Goal: Contribute content: Contribute content

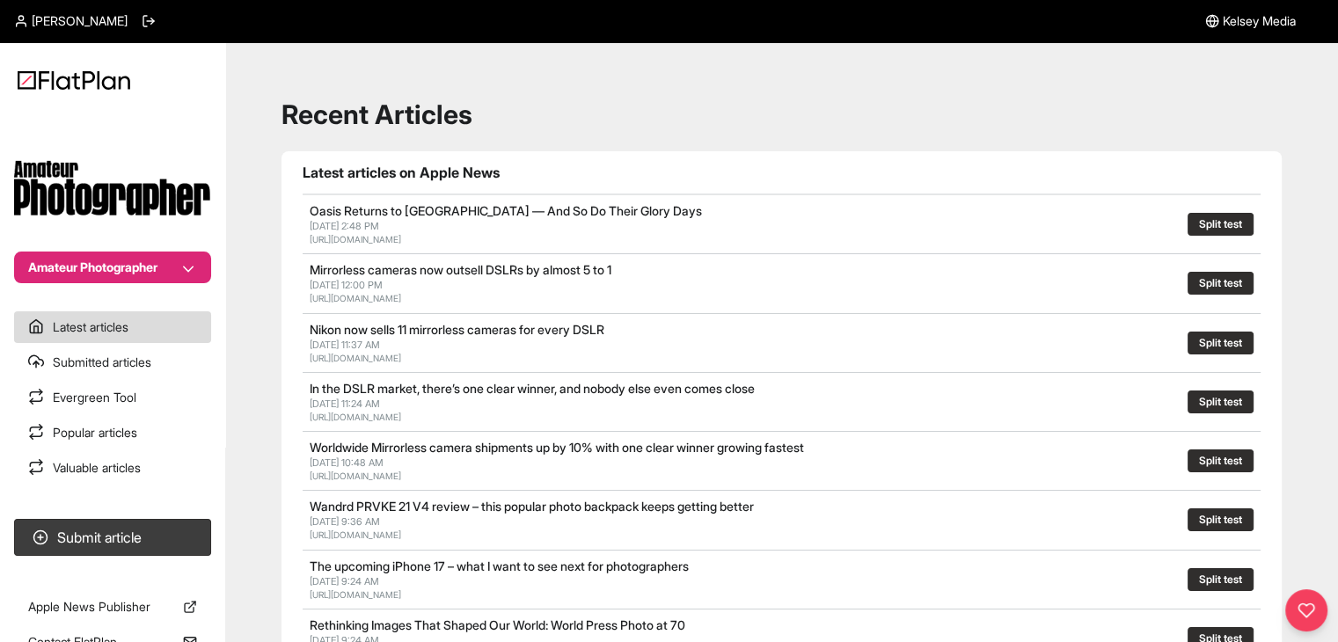
click at [136, 279] on button "Amateur Photographer" at bounding box center [112, 268] width 197 height 32
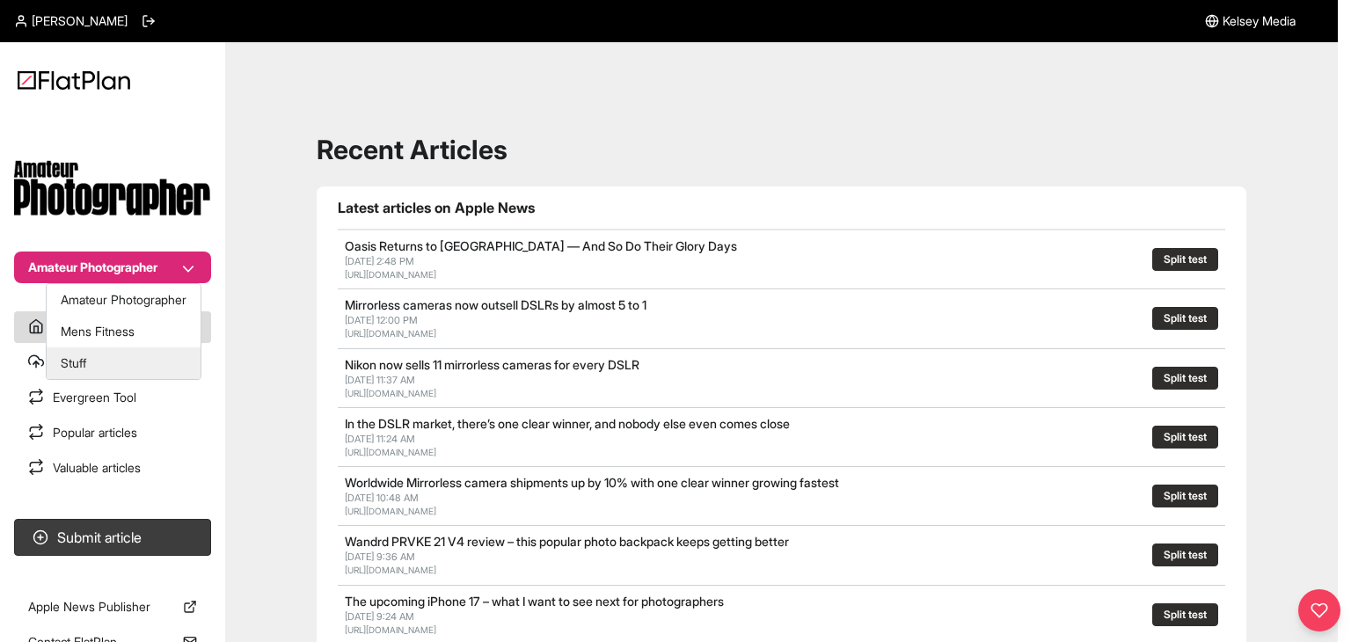
click at [132, 360] on button "Stuff" at bounding box center [124, 363] width 154 height 32
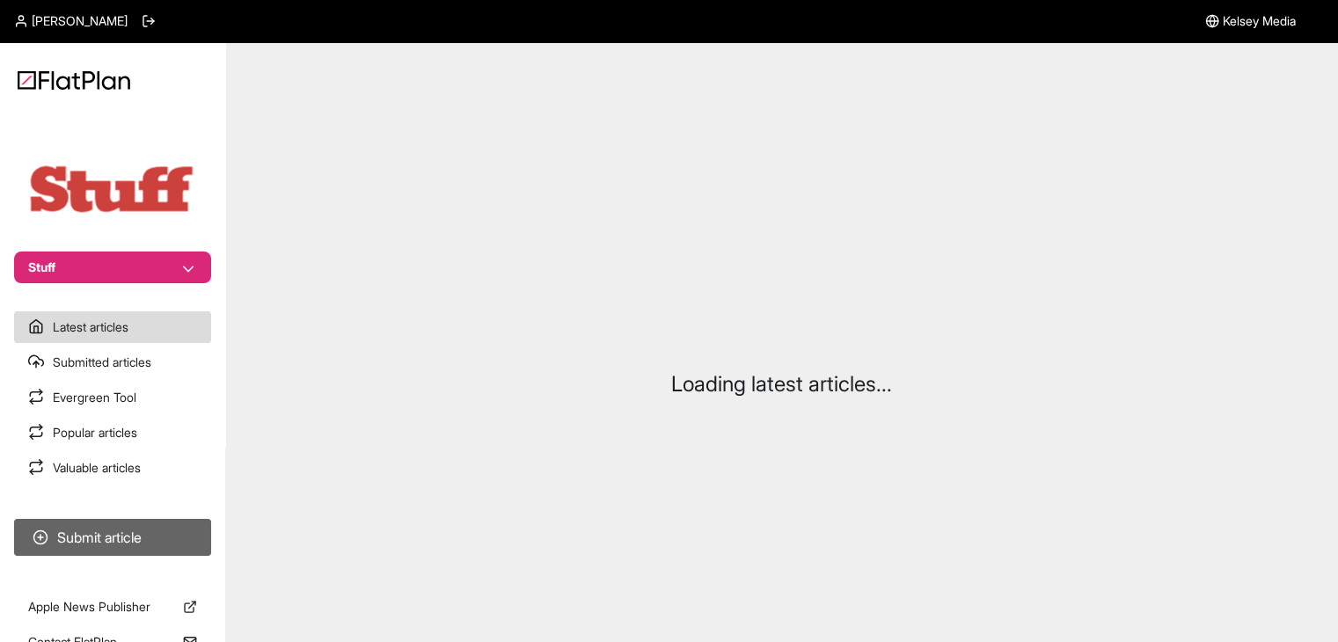
click at [144, 544] on button "Submit article" at bounding box center [112, 537] width 197 height 37
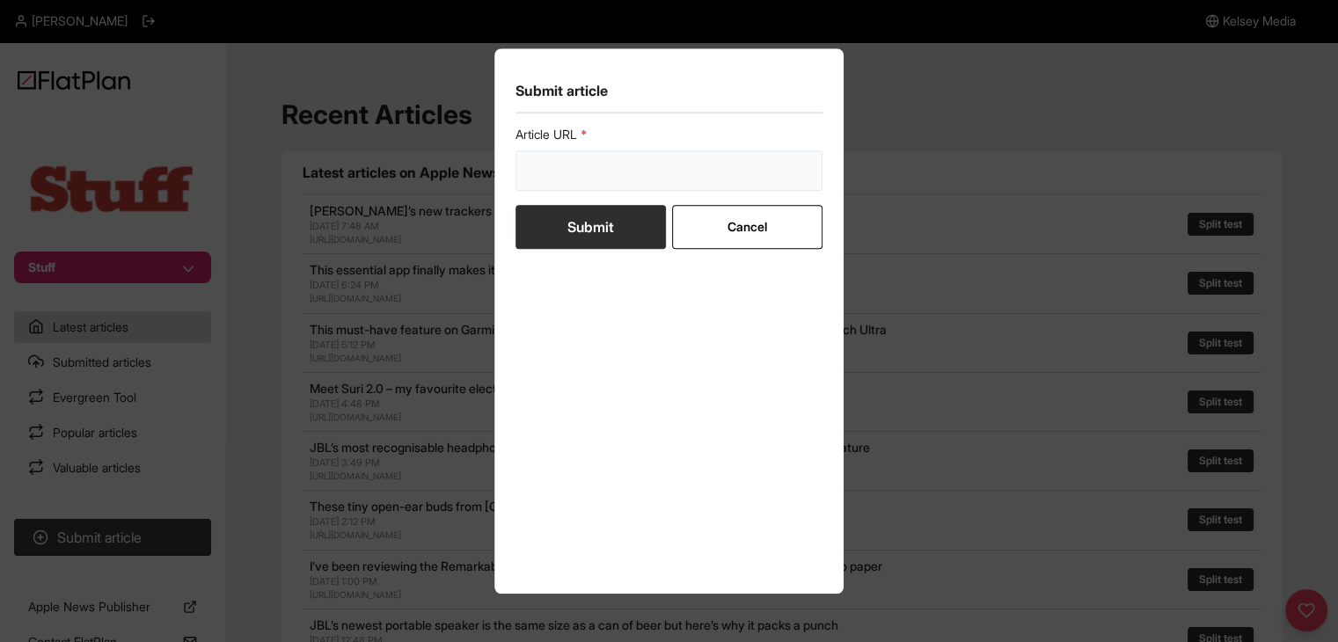
click at [602, 163] on input "url" at bounding box center [669, 170] width 308 height 40
paste input "[URL][DOMAIN_NAME]"
type input "[URL][DOMAIN_NAME]"
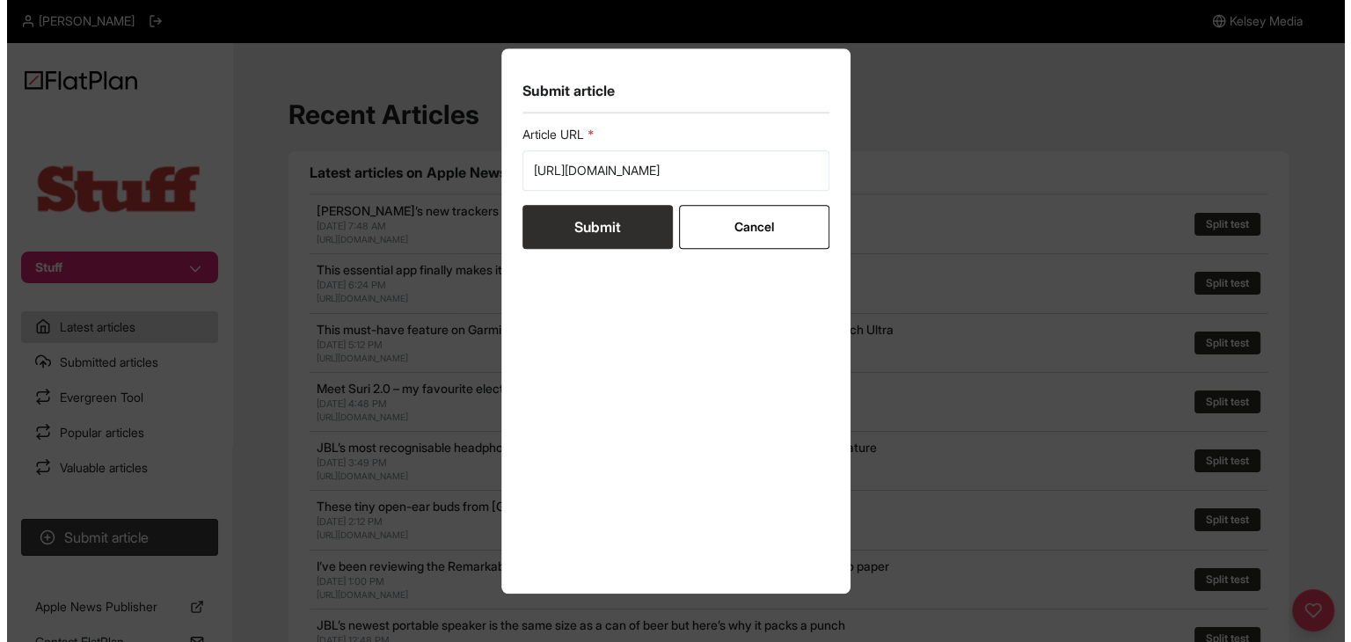
scroll to position [0, 0]
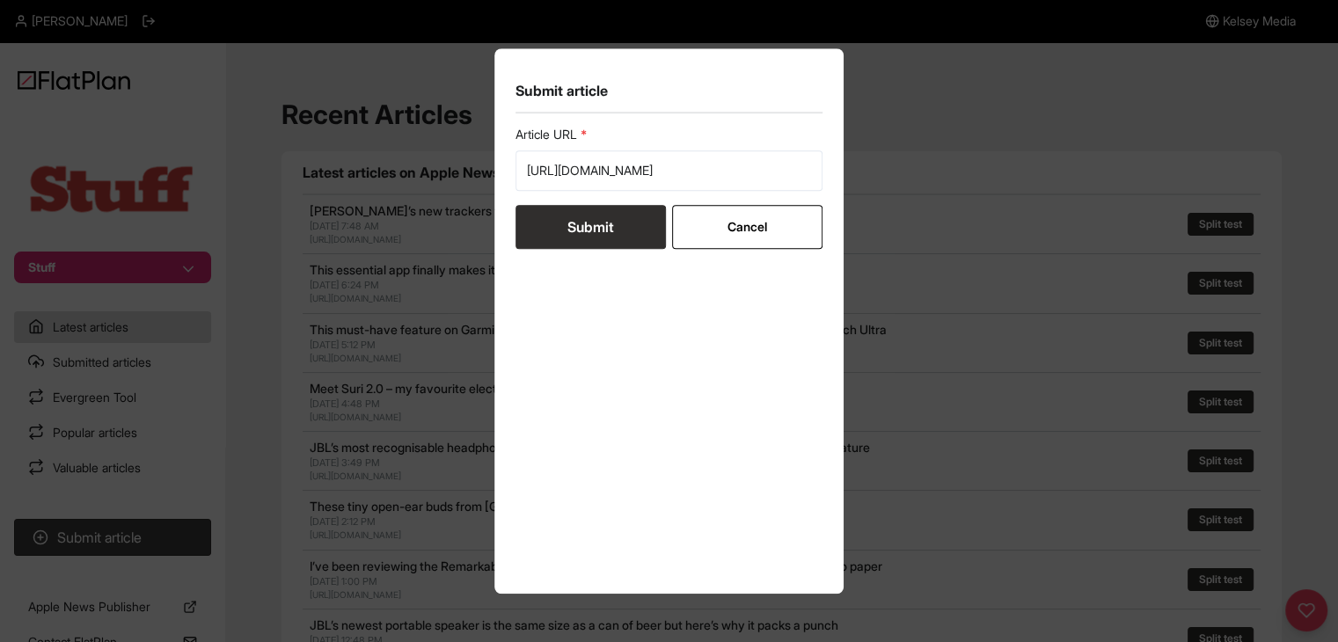
click at [604, 220] on button "Submit" at bounding box center [590, 227] width 150 height 44
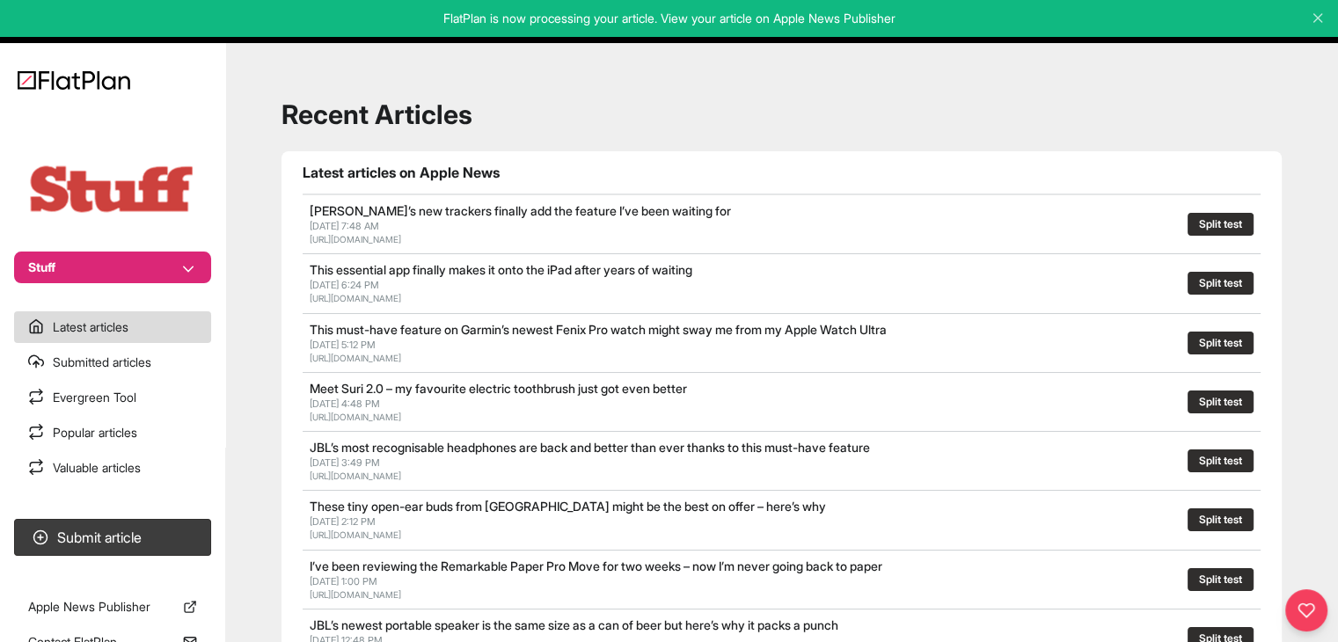
click at [125, 264] on button "Stuff" at bounding box center [112, 268] width 197 height 32
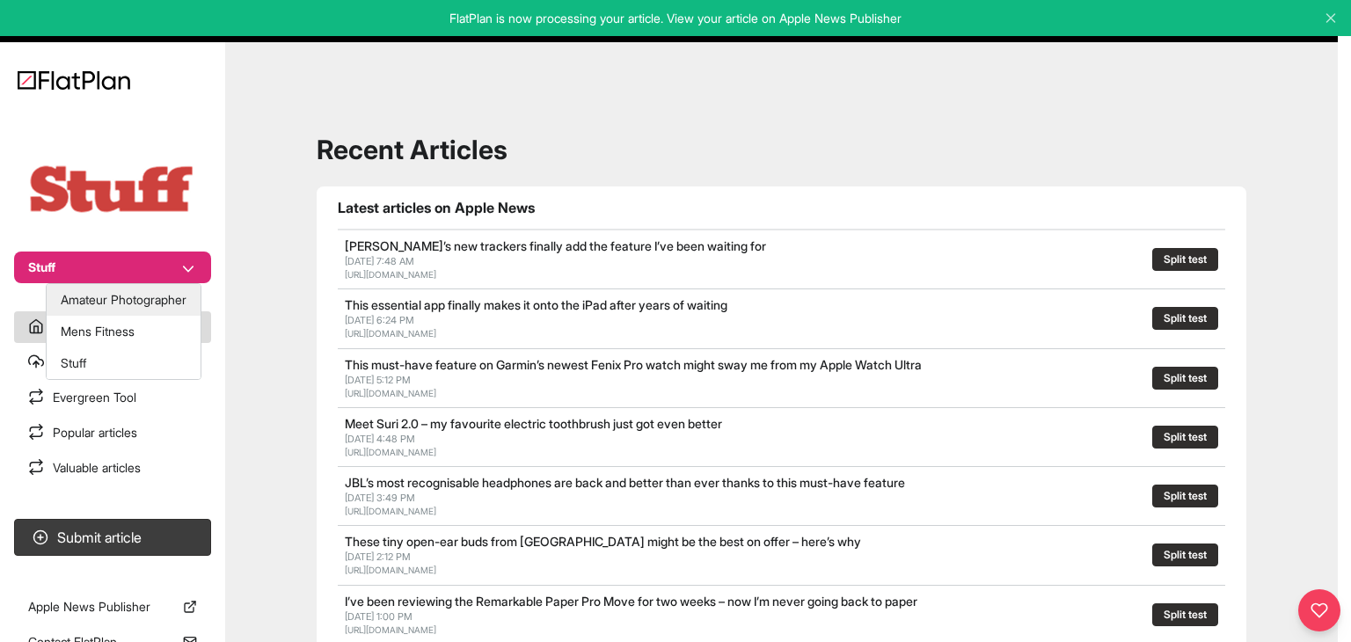
click at [125, 296] on button "Amateur Photographer" at bounding box center [124, 300] width 154 height 32
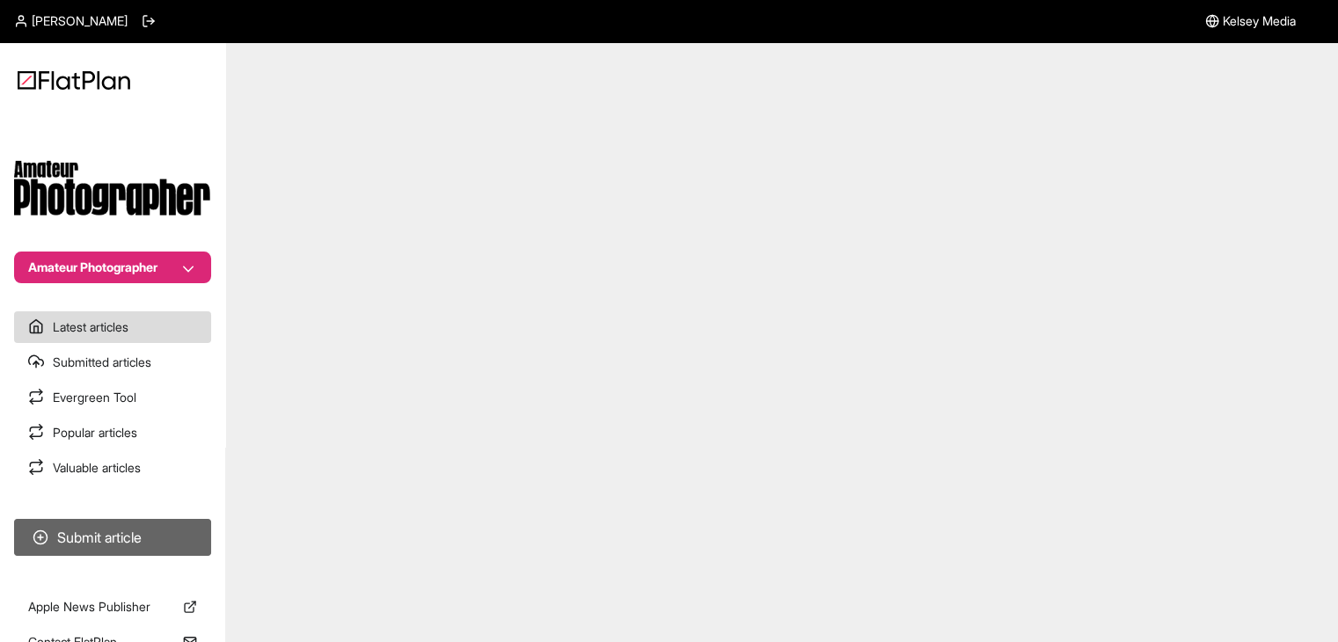
click at [164, 534] on button "Submit article" at bounding box center [112, 537] width 197 height 37
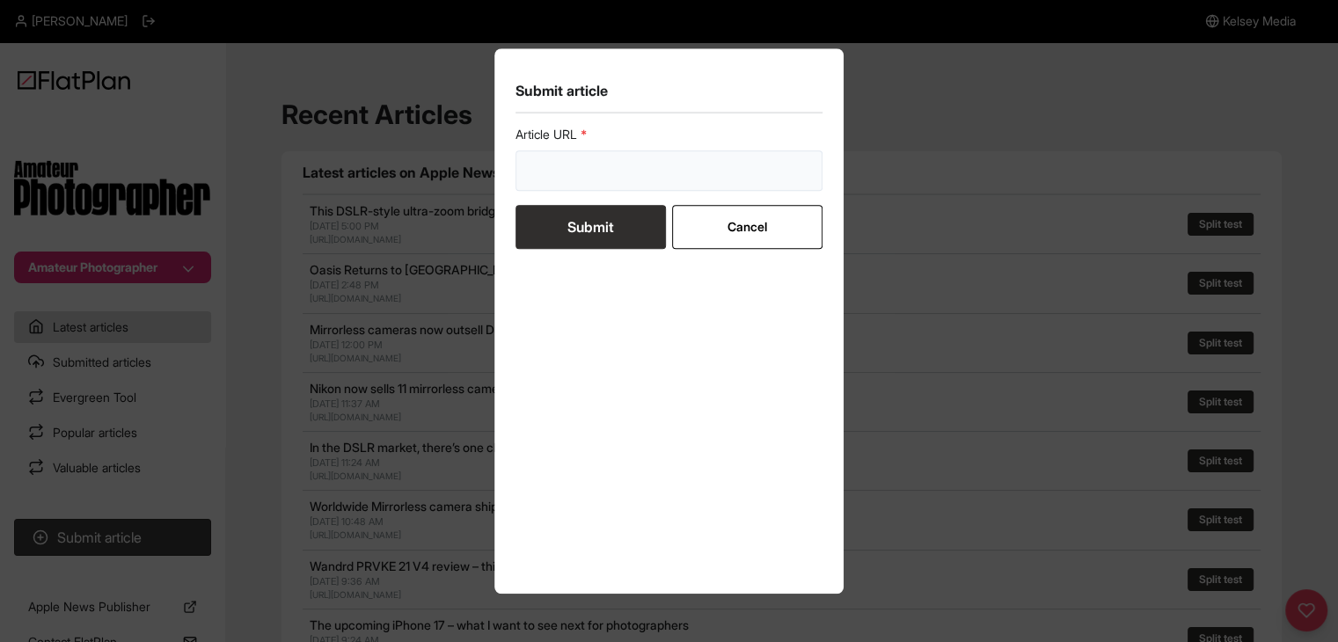
click at [655, 159] on input "url" at bounding box center [669, 170] width 308 height 40
paste input "https://amateurphotographer.com/buying-advice/best-camera-bags/"
type input "https://amateurphotographer.com/buying-advice/best-camera-bags/"
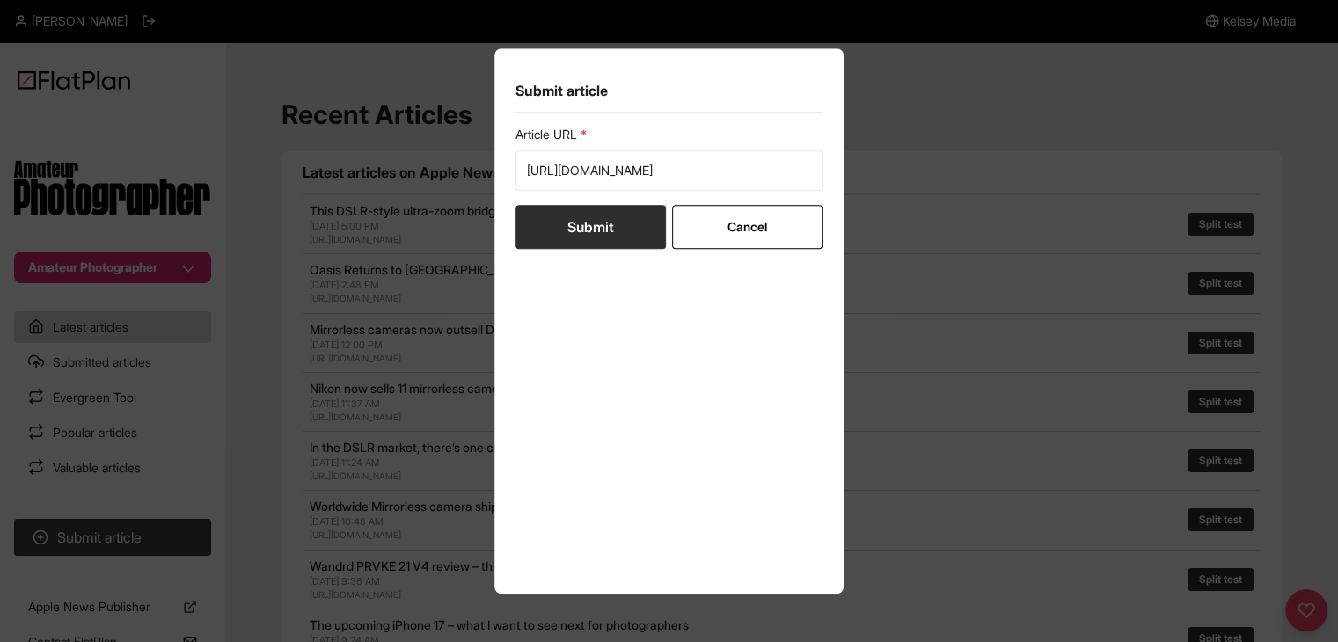
click at [617, 215] on button "Submit" at bounding box center [590, 227] width 150 height 44
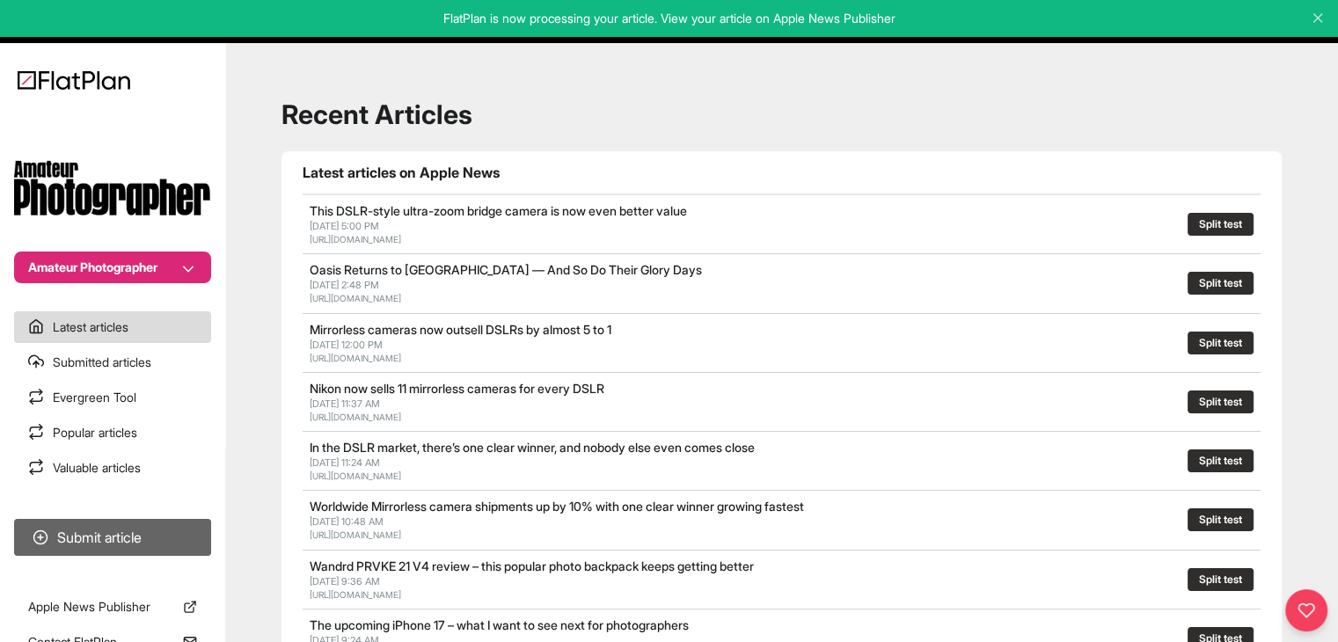
click at [176, 543] on button "Submit article" at bounding box center [112, 537] width 197 height 37
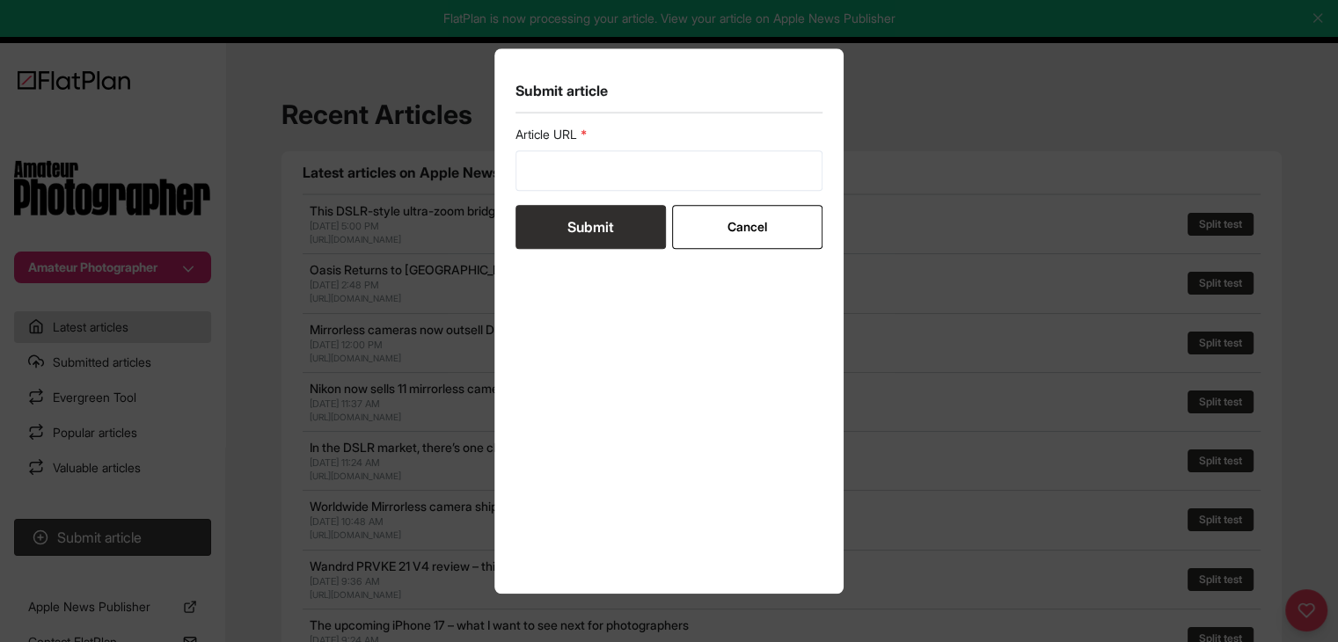
click at [573, 193] on form "Article URL Submit Cancel" at bounding box center [669, 187] width 308 height 123
click at [576, 163] on input "url" at bounding box center [669, 170] width 308 height 40
paste input "https://amateurphotographer.com/buying-advice/iphone-16e-vs-iphone-16-pro/"
type input "https://amateurphotographer.com/buying-advice/iphone-16e-vs-iphone-16-pro/"
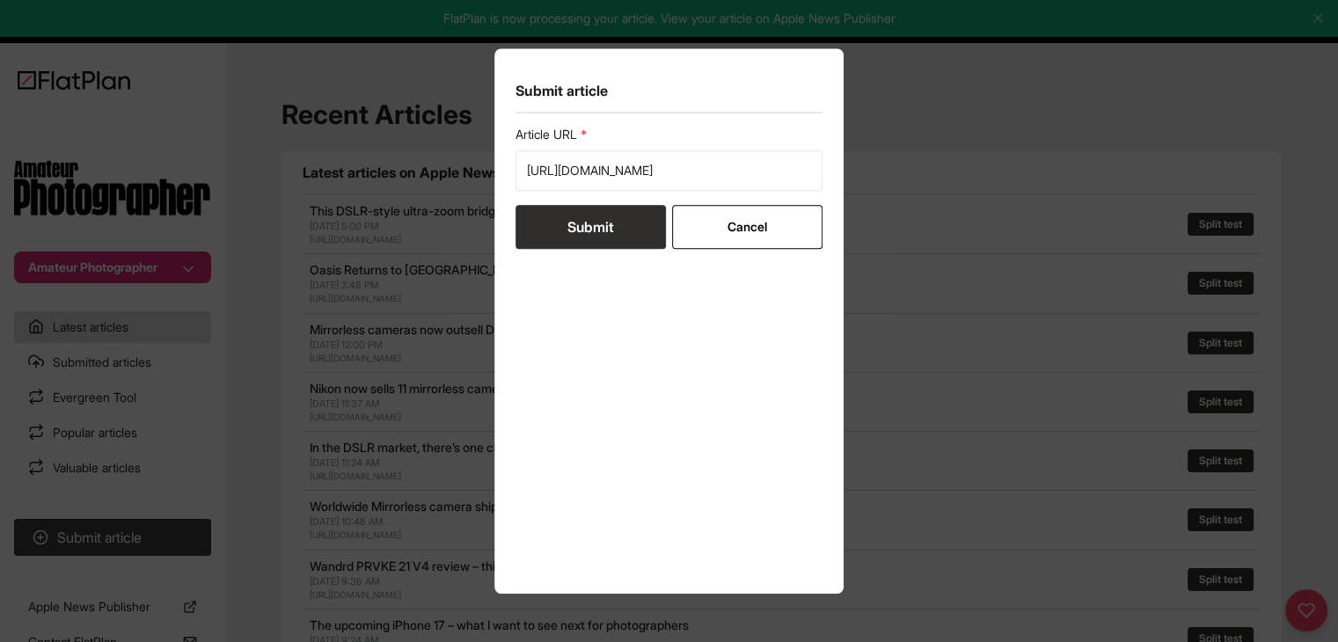
click at [581, 229] on button "Submit" at bounding box center [590, 227] width 150 height 44
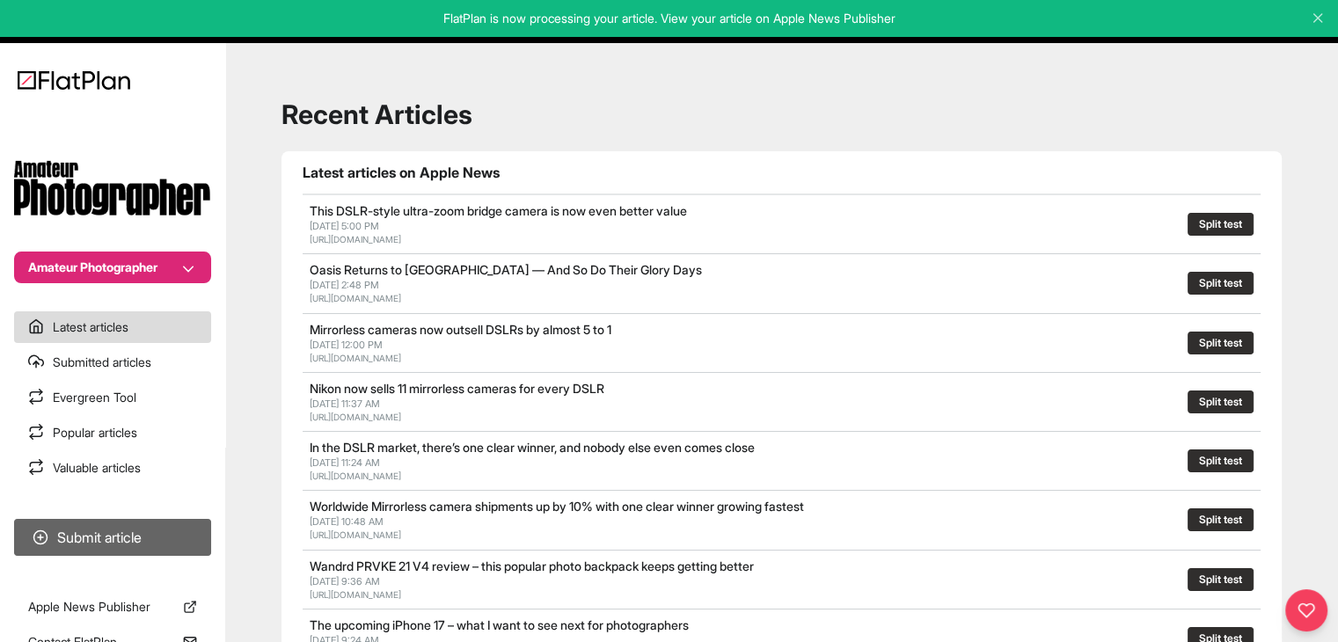
click at [106, 527] on button "Submit article" at bounding box center [112, 537] width 197 height 37
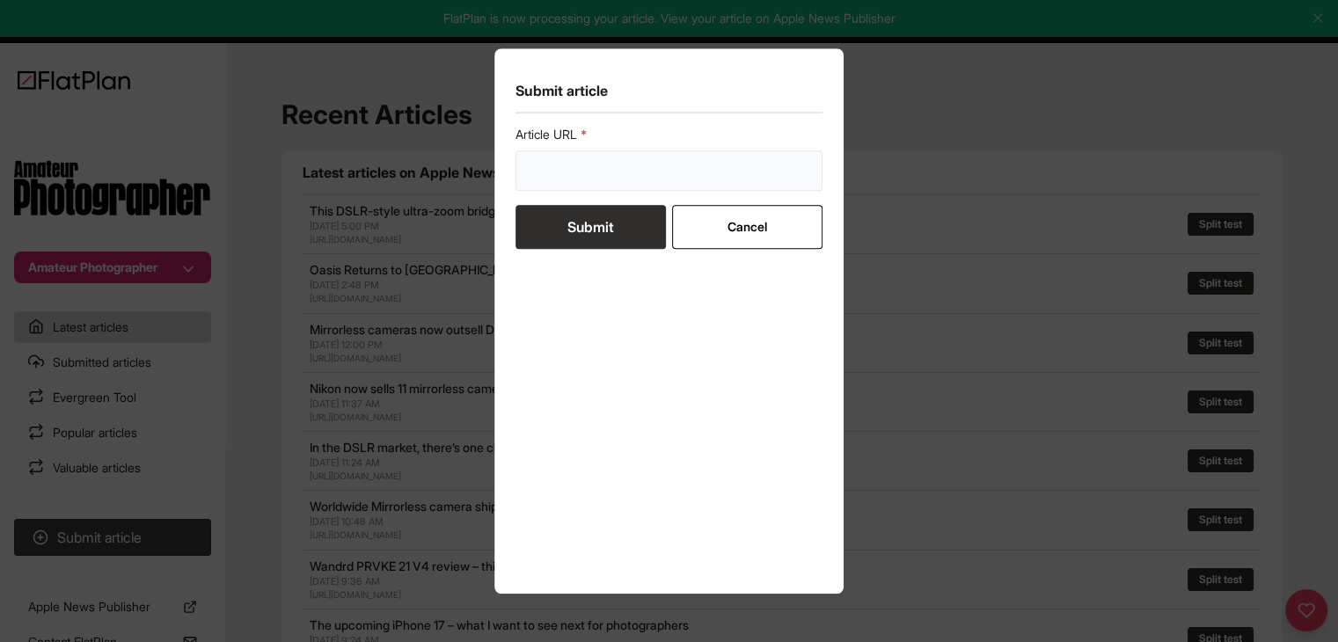
click at [598, 168] on input "url" at bounding box center [669, 170] width 308 height 40
paste input "https://amateurphotographer.com/latest/photo-news/blood-moon-lunar-eclipse-how-…"
type input "https://amateurphotographer.com/latest/photo-news/blood-moon-lunar-eclipse-how-…"
click at [583, 224] on button "Submit" at bounding box center [590, 227] width 150 height 44
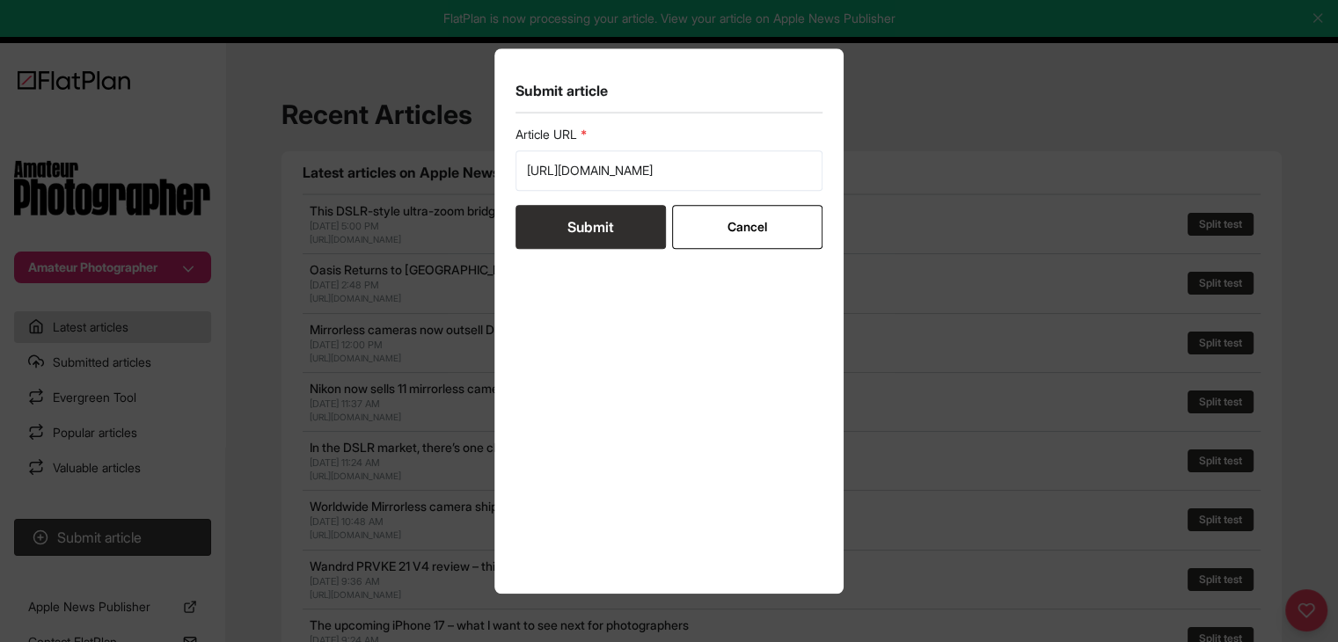
scroll to position [0, 0]
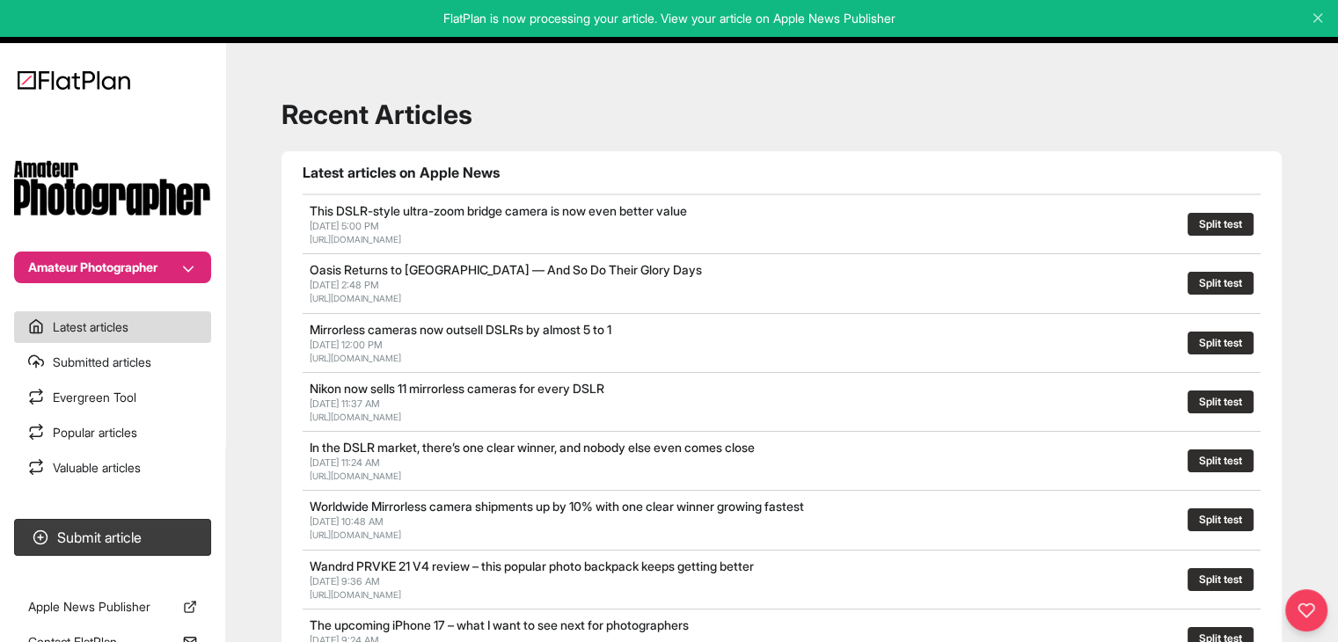
click at [152, 261] on button "Amateur Photographer" at bounding box center [112, 268] width 197 height 32
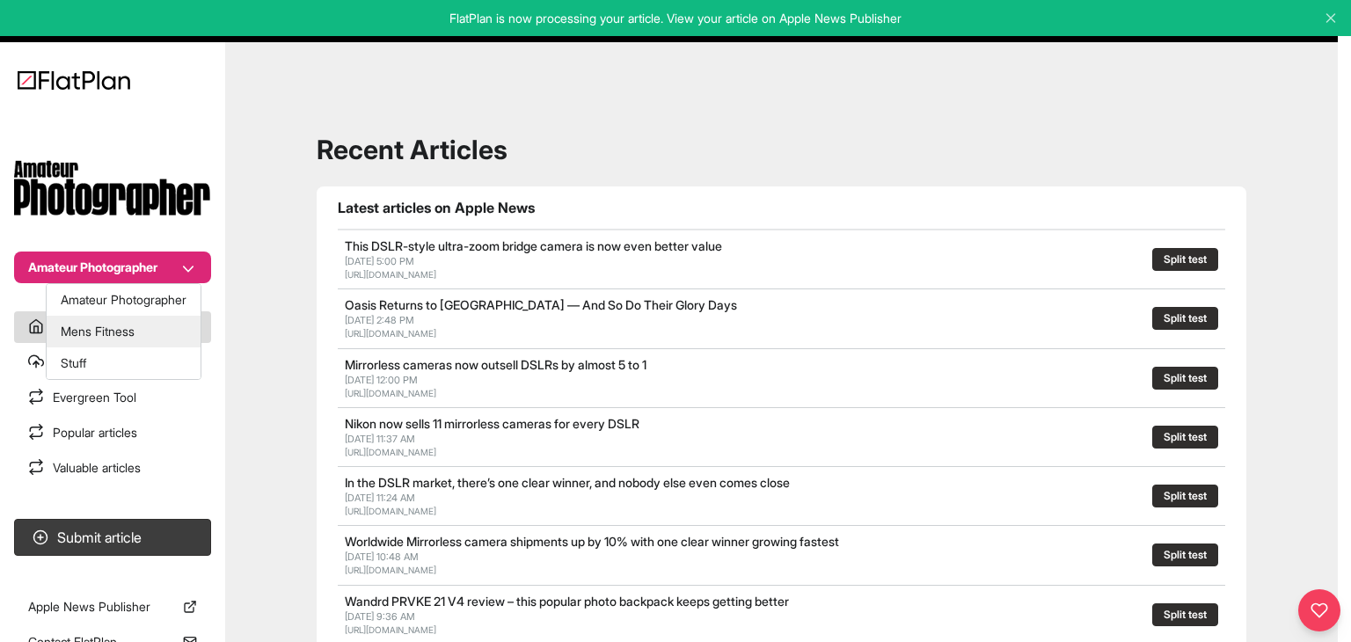
click at [116, 320] on button "Mens Fitness" at bounding box center [124, 332] width 154 height 32
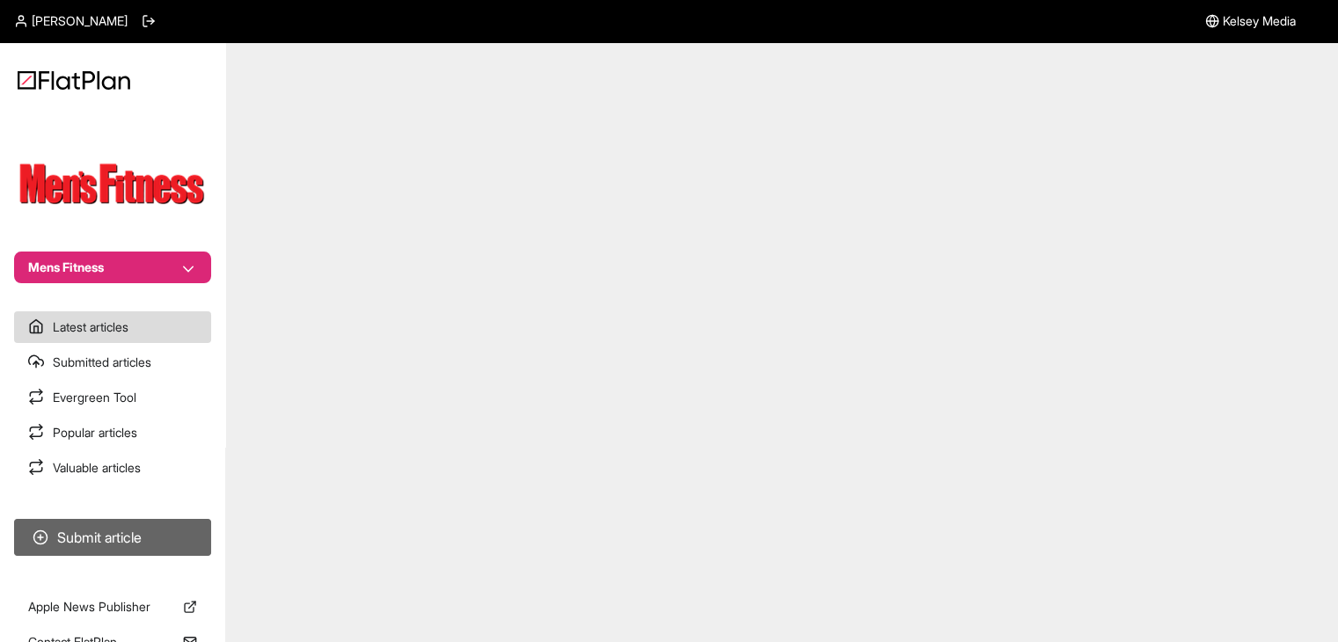
click at [147, 535] on button "Submit article" at bounding box center [112, 537] width 197 height 37
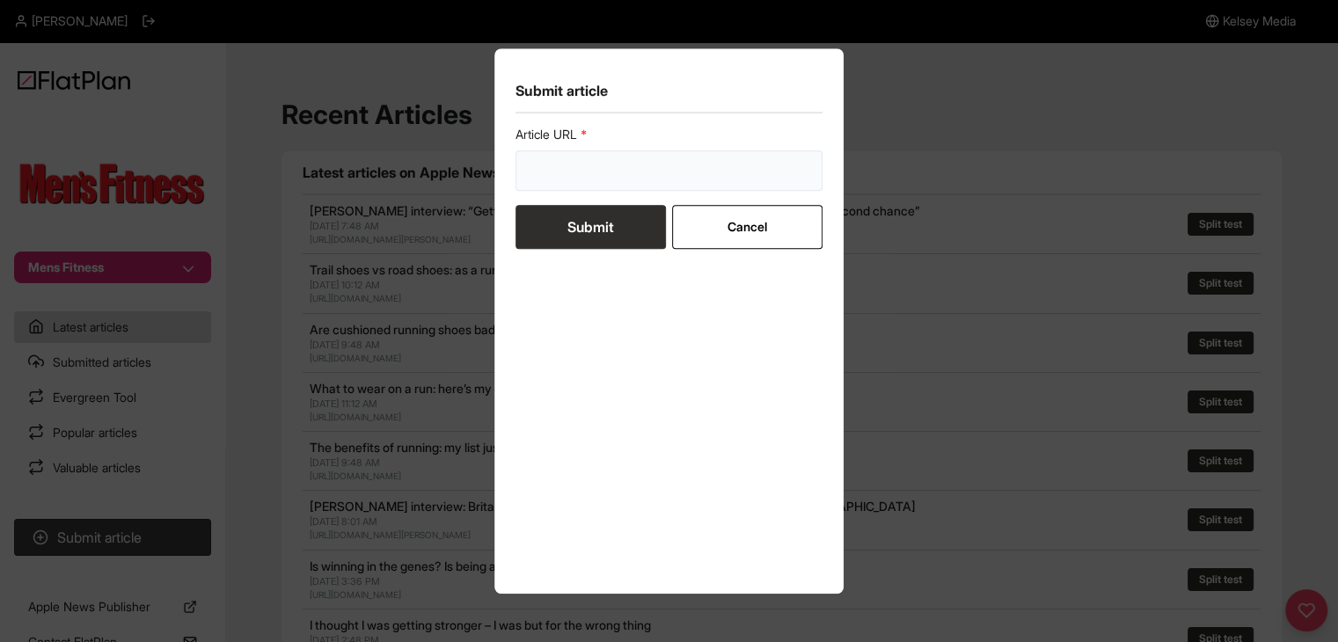
click at [700, 172] on input "url" at bounding box center [669, 170] width 308 height 40
paste input "[URL][DOMAIN_NAME]"
type input "[URL][DOMAIN_NAME]"
click at [602, 237] on button "Submit" at bounding box center [590, 227] width 150 height 44
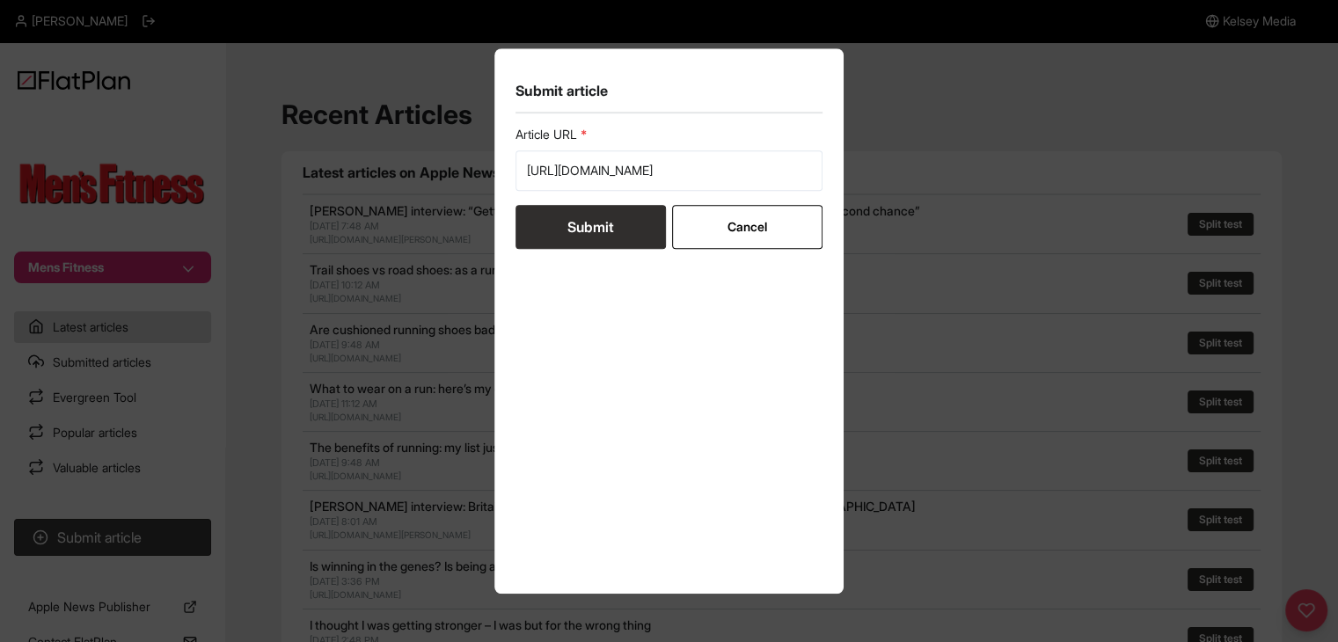
scroll to position [0, 0]
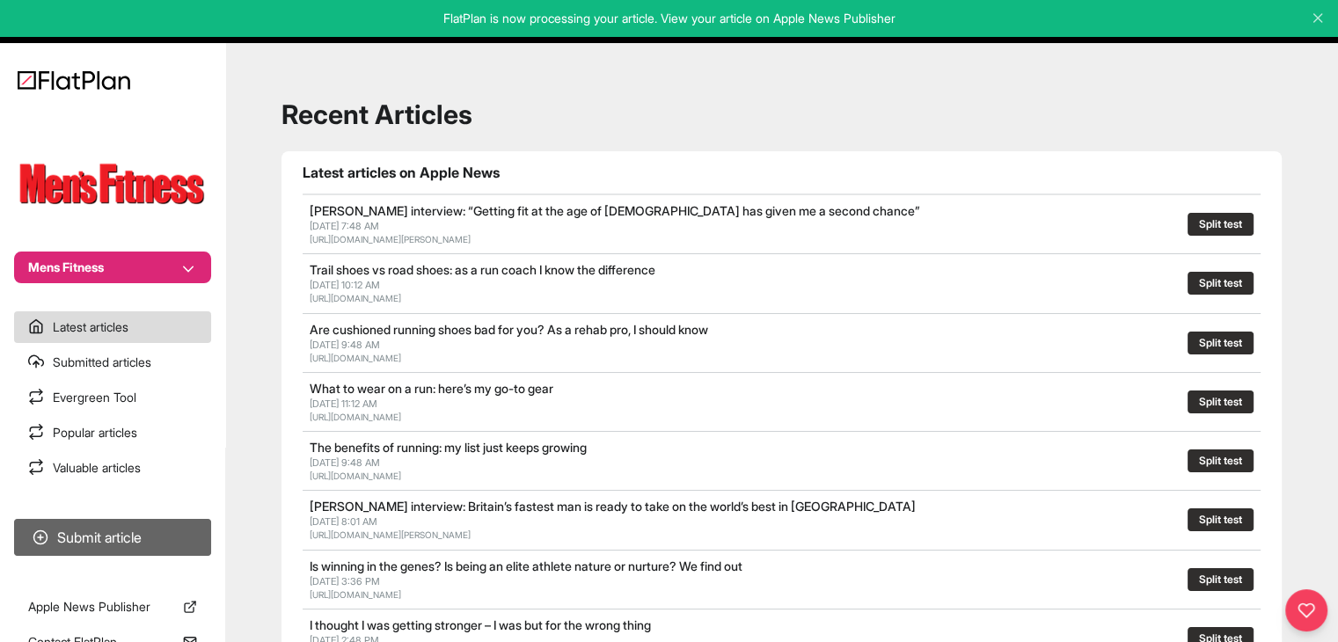
click at [113, 536] on button "Submit article" at bounding box center [112, 537] width 197 height 37
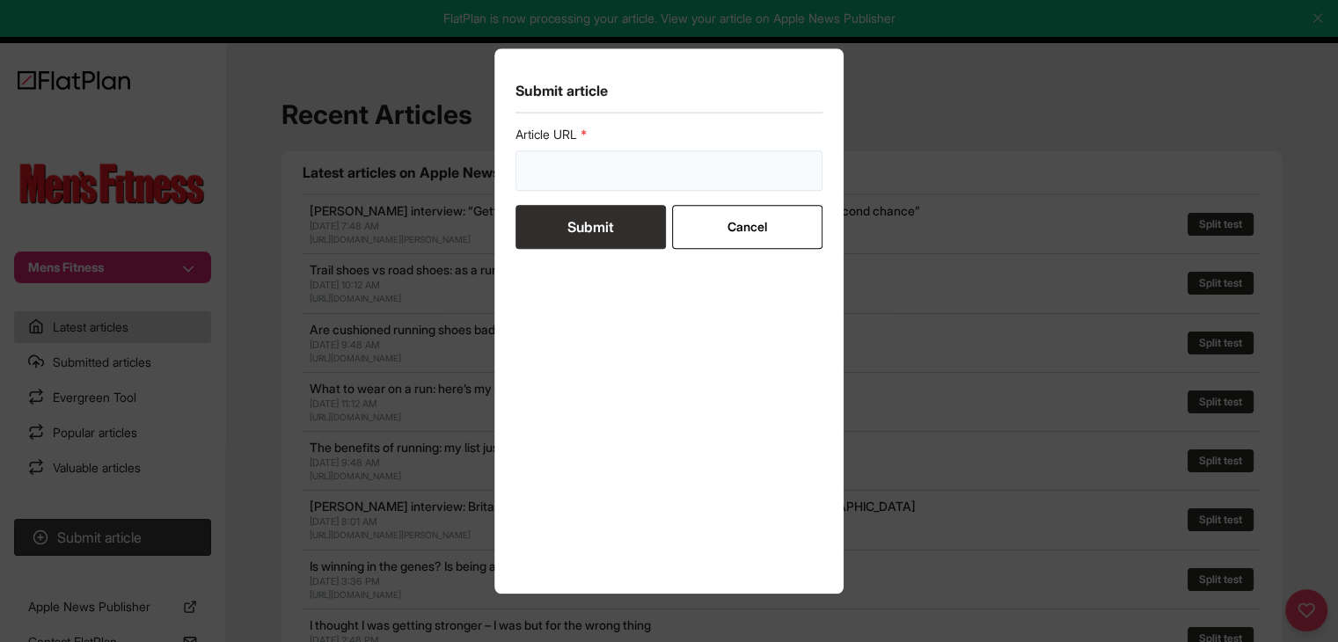
click at [602, 179] on input "url" at bounding box center [669, 170] width 308 height 40
paste input "[URL][DOMAIN_NAME]"
type input "https://mensfitness.co.uk/features/why-you-should-ride-an-e-bike/"
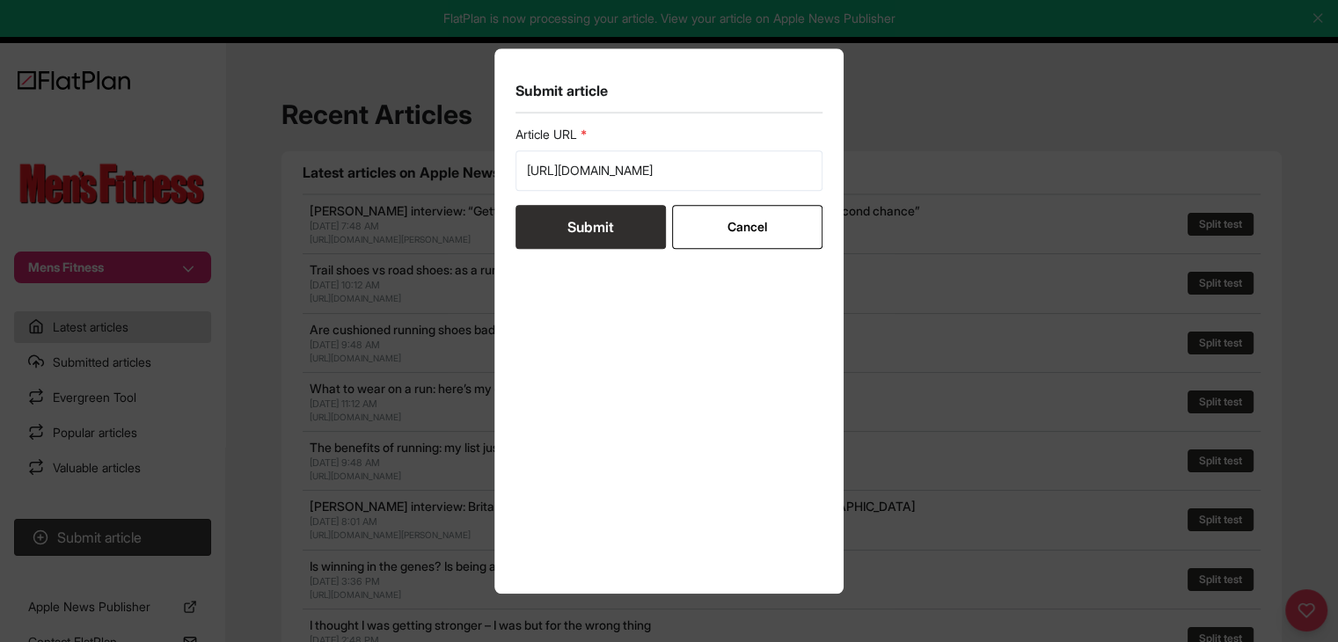
click at [590, 219] on button "Submit" at bounding box center [590, 227] width 150 height 44
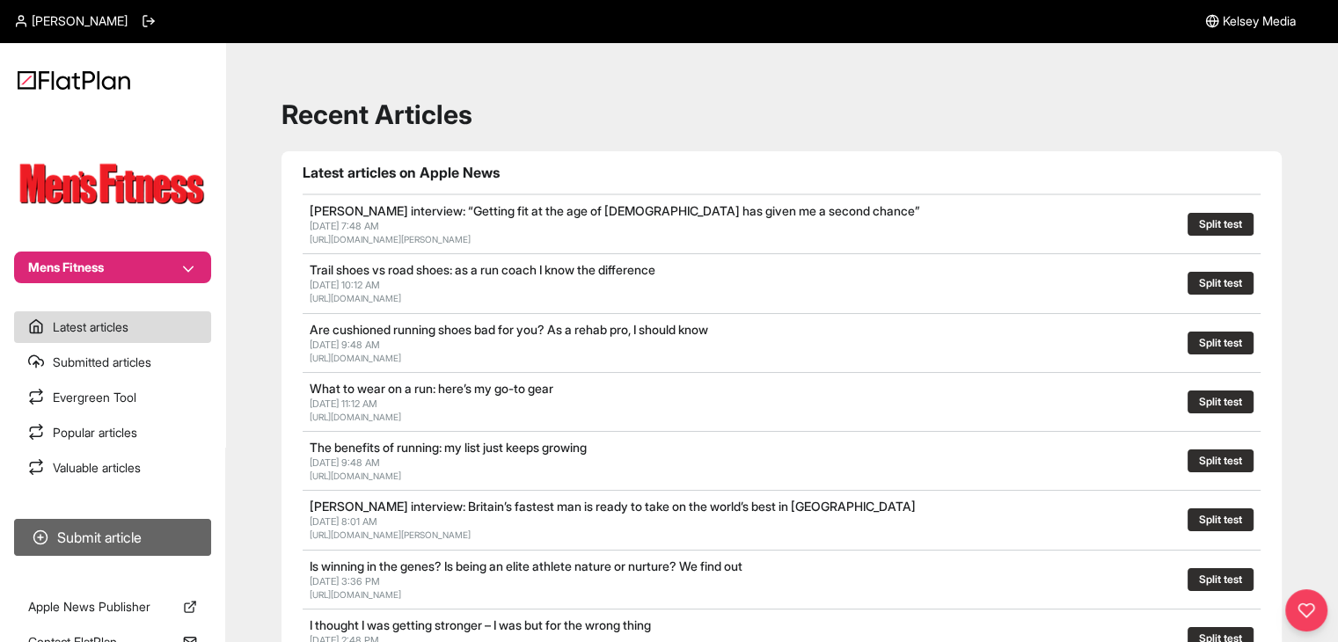
click at [88, 546] on button "Submit article" at bounding box center [112, 537] width 197 height 37
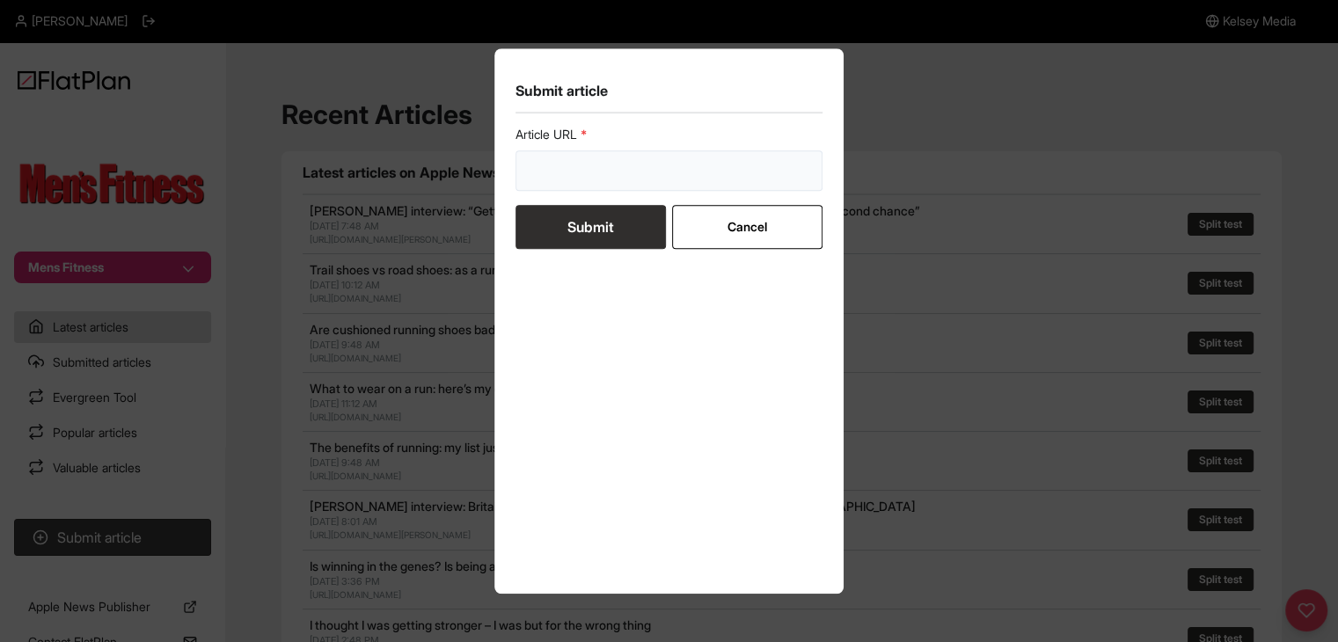
click at [651, 180] on input "url" at bounding box center [669, 170] width 308 height 40
paste input "[URL][DOMAIN_NAME]"
type input "[URL][DOMAIN_NAME]"
click at [605, 237] on button "Submit" at bounding box center [590, 227] width 150 height 44
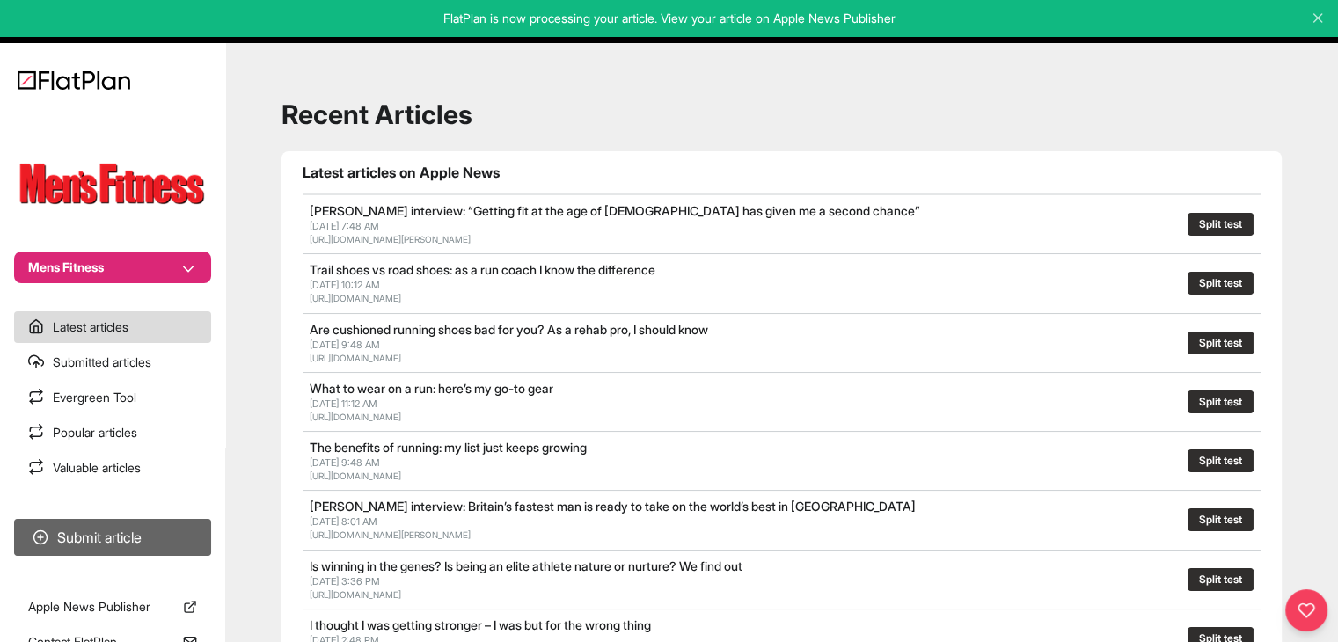
click at [114, 536] on button "Submit article" at bounding box center [112, 537] width 197 height 37
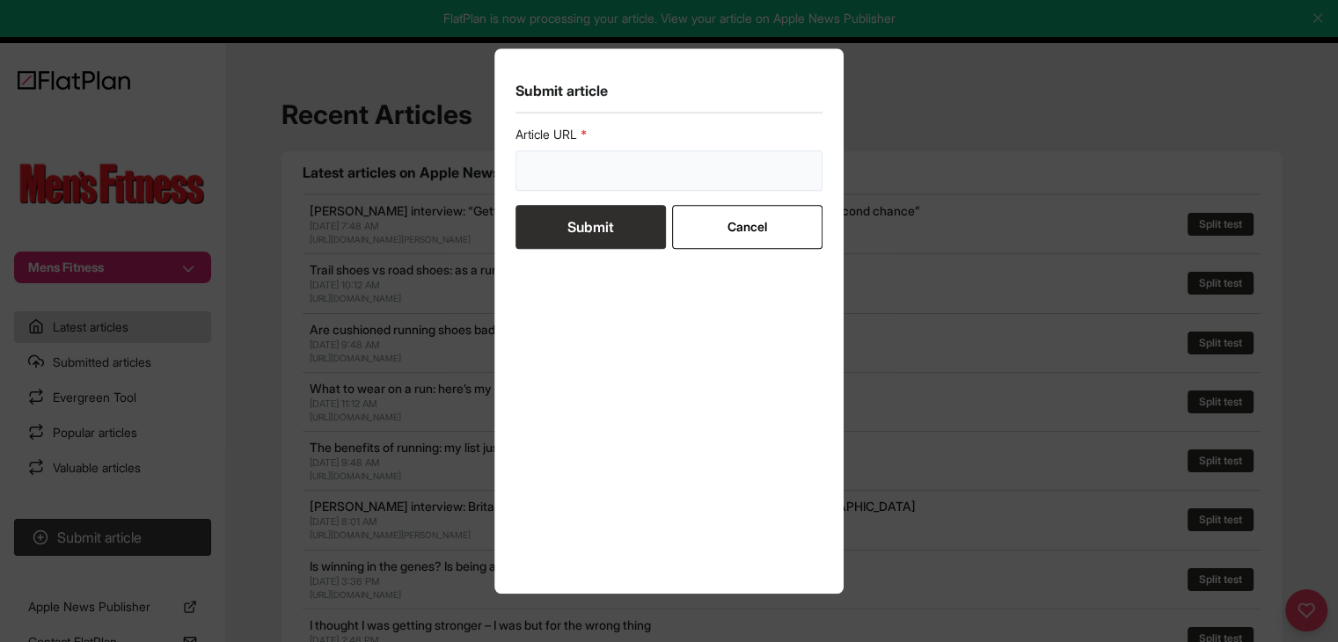
drag, startPoint x: 683, startPoint y: 170, endPoint x: 645, endPoint y: 194, distance: 45.4
click at [683, 171] on input "url" at bounding box center [669, 170] width 308 height 40
paste input "https://mensfitness.co.uk/features/how-to-use-a-rowing-machine/"
type input "https://mensfitness.co.uk/features/how-to-use-a-rowing-machine/"
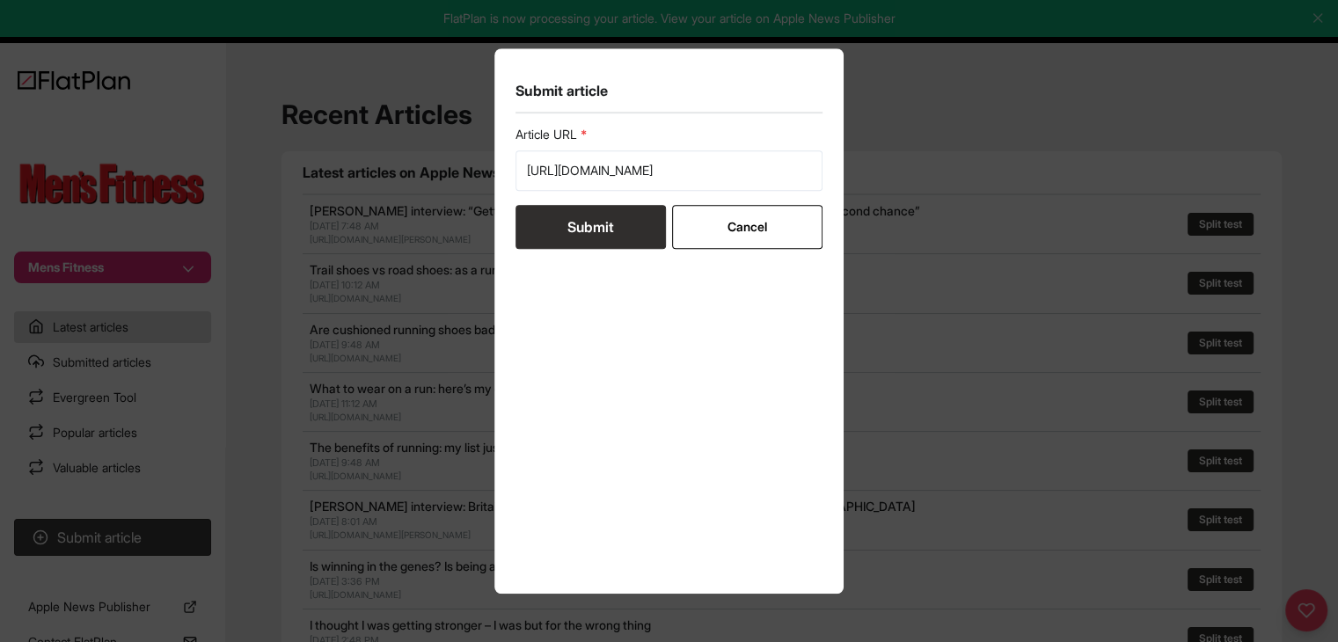
click at [623, 229] on button "Submit" at bounding box center [590, 227] width 150 height 44
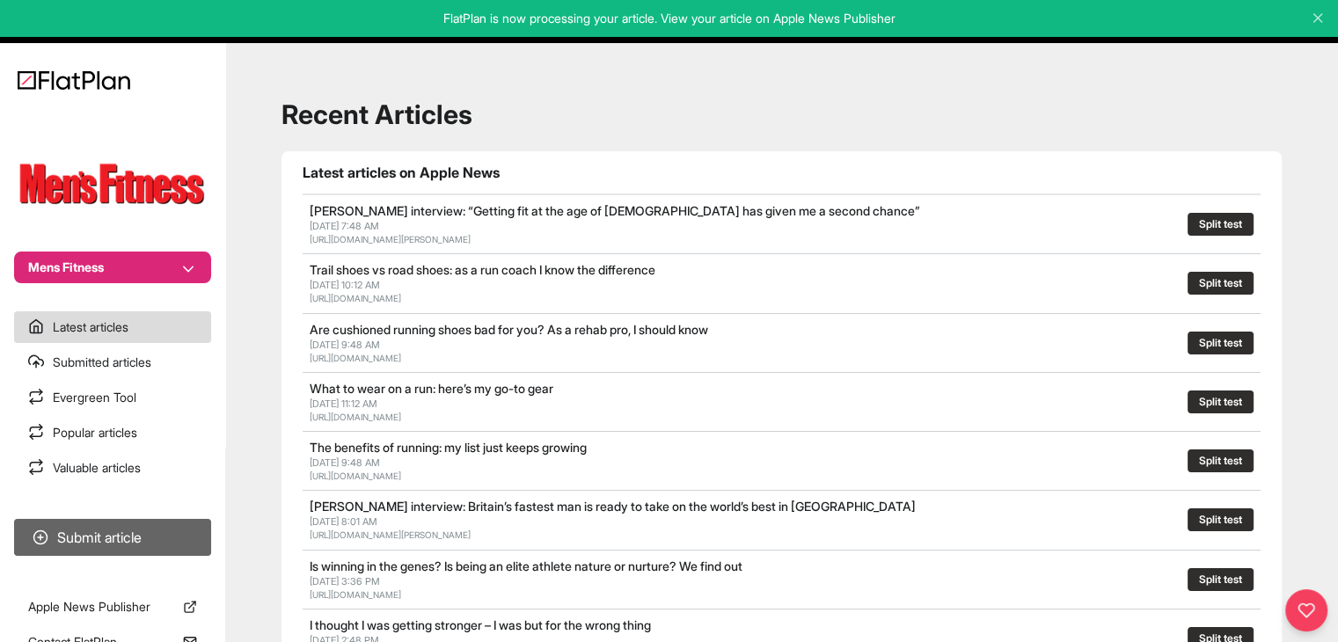
click at [115, 544] on button "Submit article" at bounding box center [112, 537] width 197 height 37
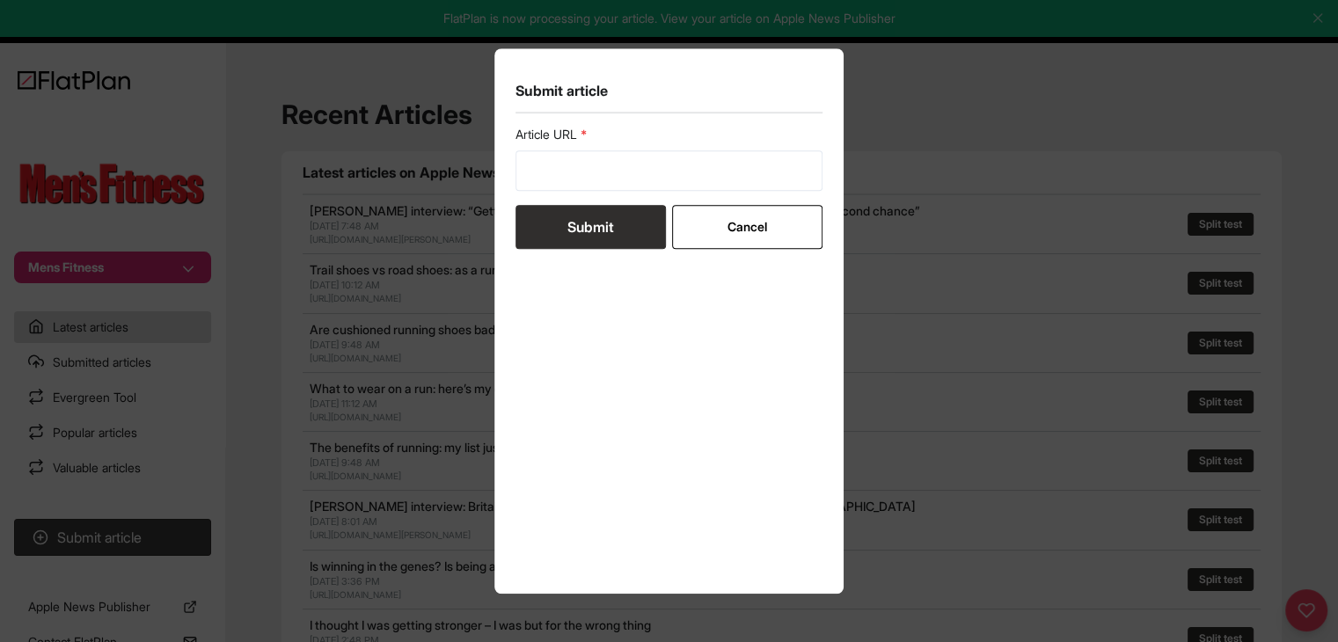
click at [628, 152] on div "Article URL" at bounding box center [669, 158] width 308 height 65
click at [626, 164] on input "url" at bounding box center [669, 170] width 308 height 40
paste input "https://mensfitness.co.uk/features/how-to-use-lifting-straps/"
type input "https://mensfitness.co.uk/features/how-to-use-lifting-straps/"
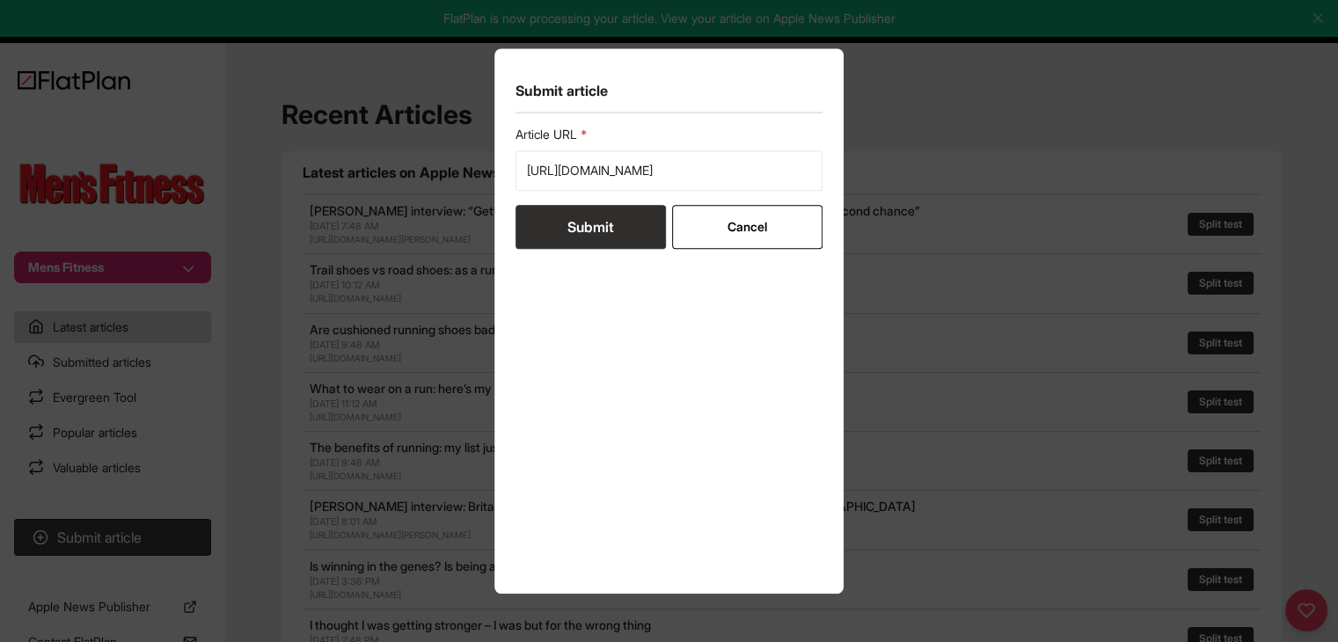
click at [620, 221] on button "Submit" at bounding box center [590, 227] width 150 height 44
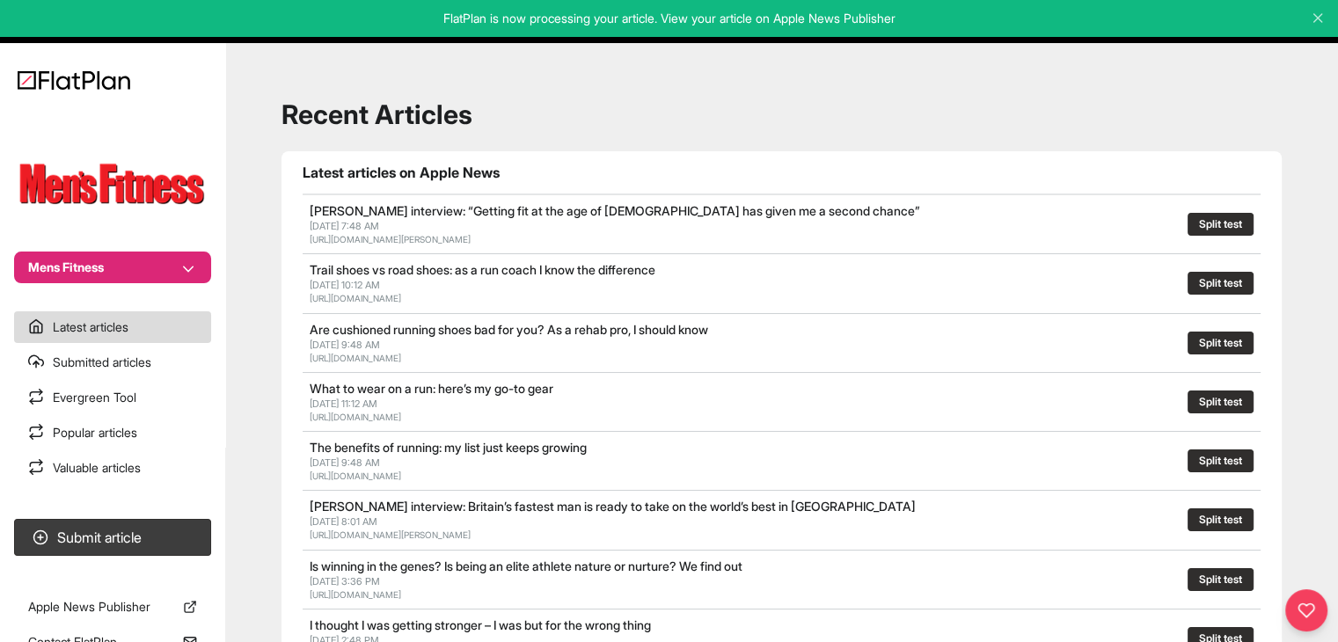
click at [193, 275] on button "Mens Fitness" at bounding box center [112, 268] width 197 height 32
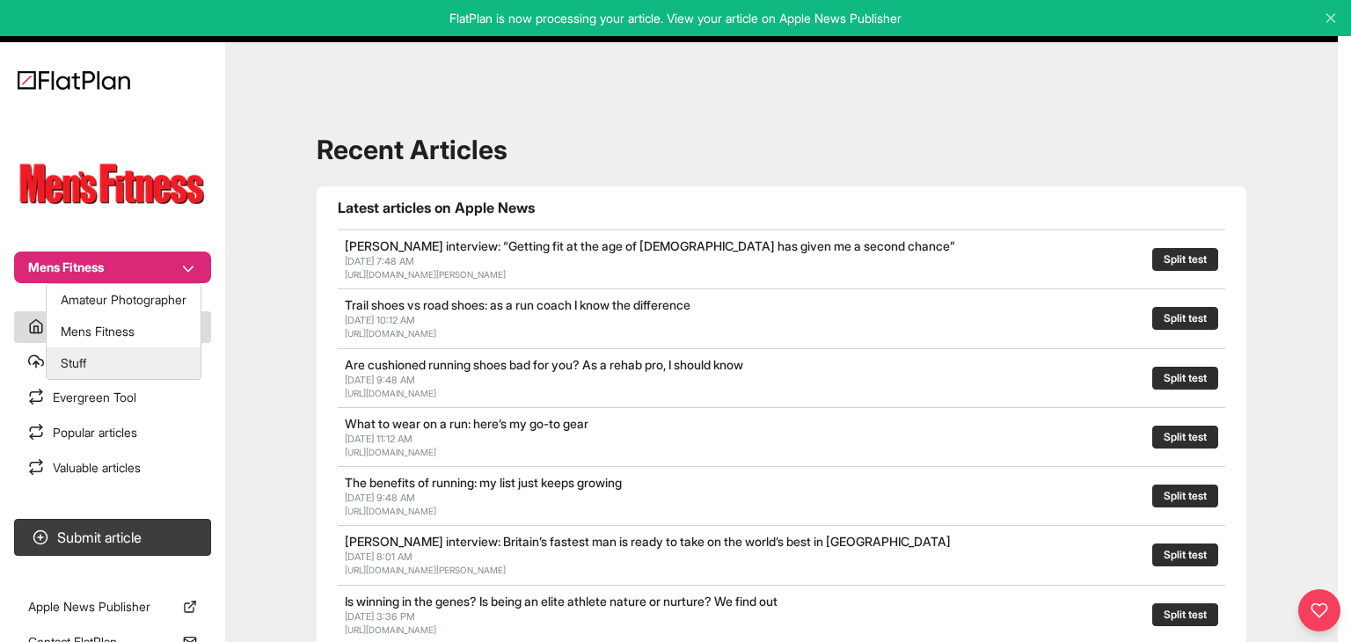
click at [147, 356] on button "Stuff" at bounding box center [124, 363] width 154 height 32
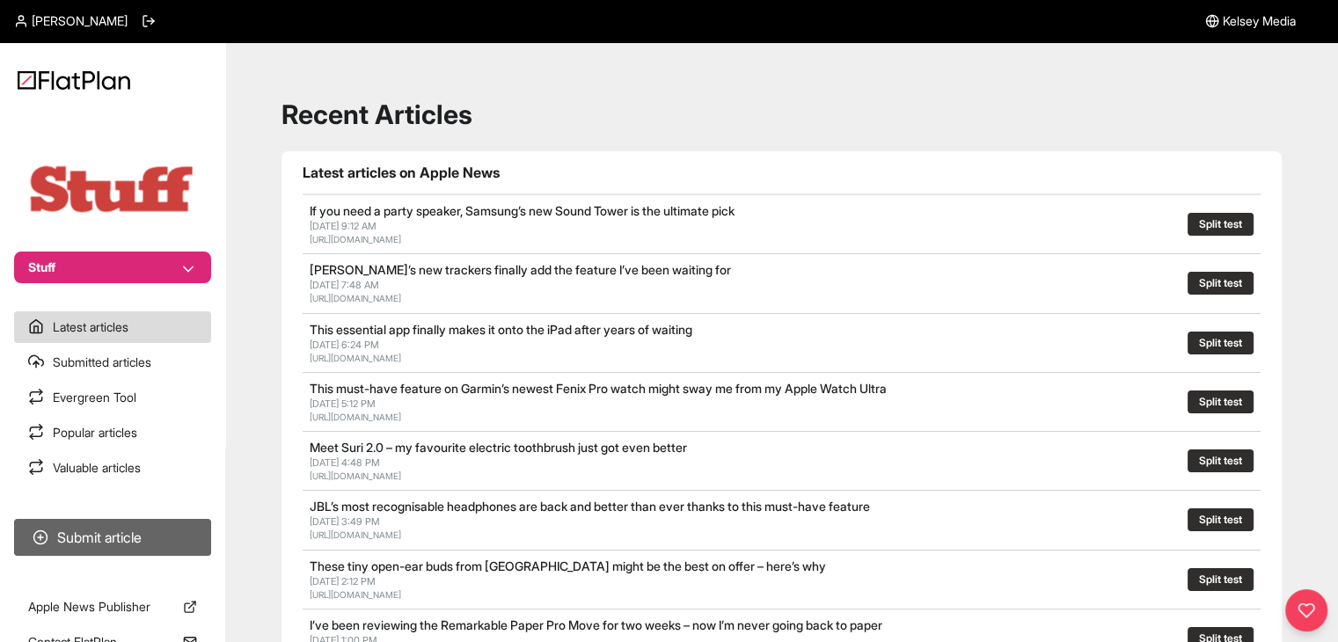
click at [166, 549] on button "Submit article" at bounding box center [112, 537] width 197 height 37
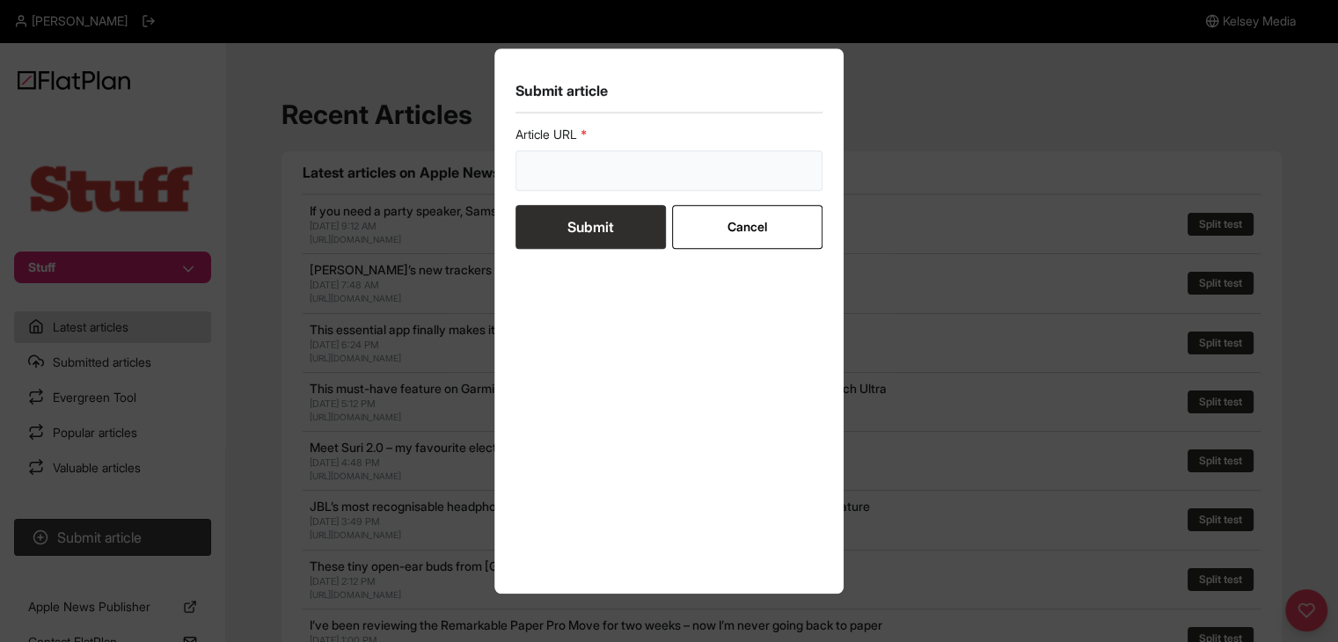
click at [588, 168] on input "url" at bounding box center [669, 170] width 308 height 40
paste input "[URL][DOMAIN_NAME]"
type input "[URL][DOMAIN_NAME]"
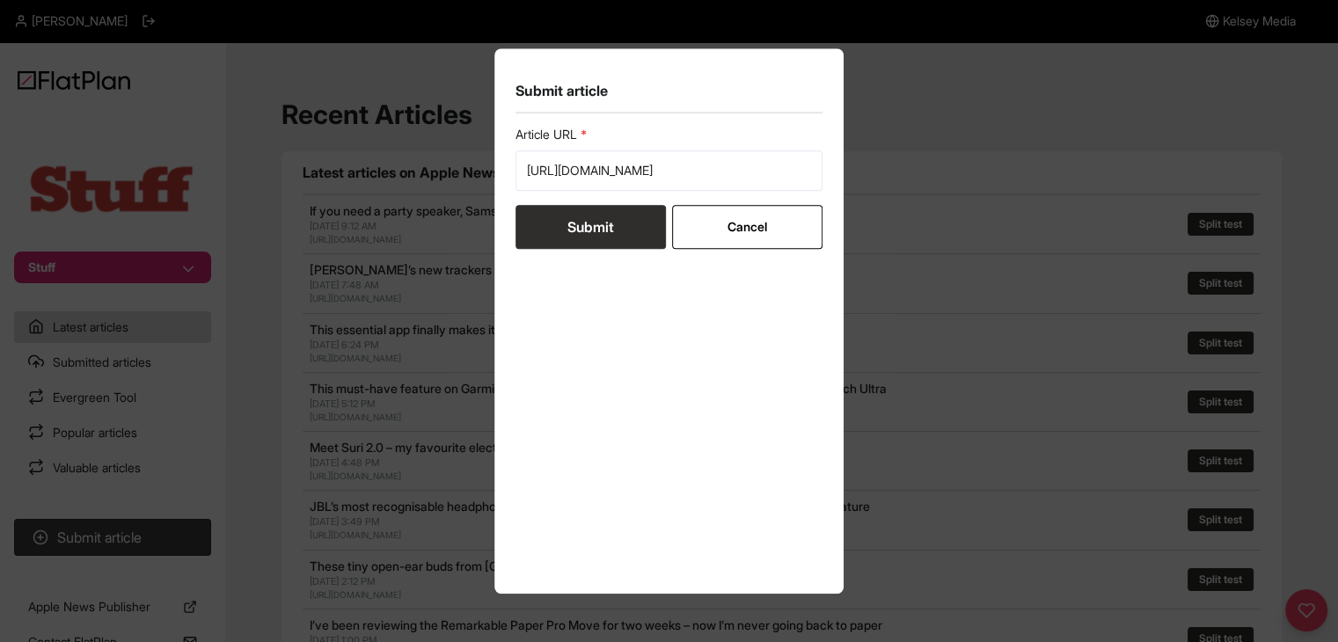
click at [591, 222] on button "Submit" at bounding box center [590, 227] width 150 height 44
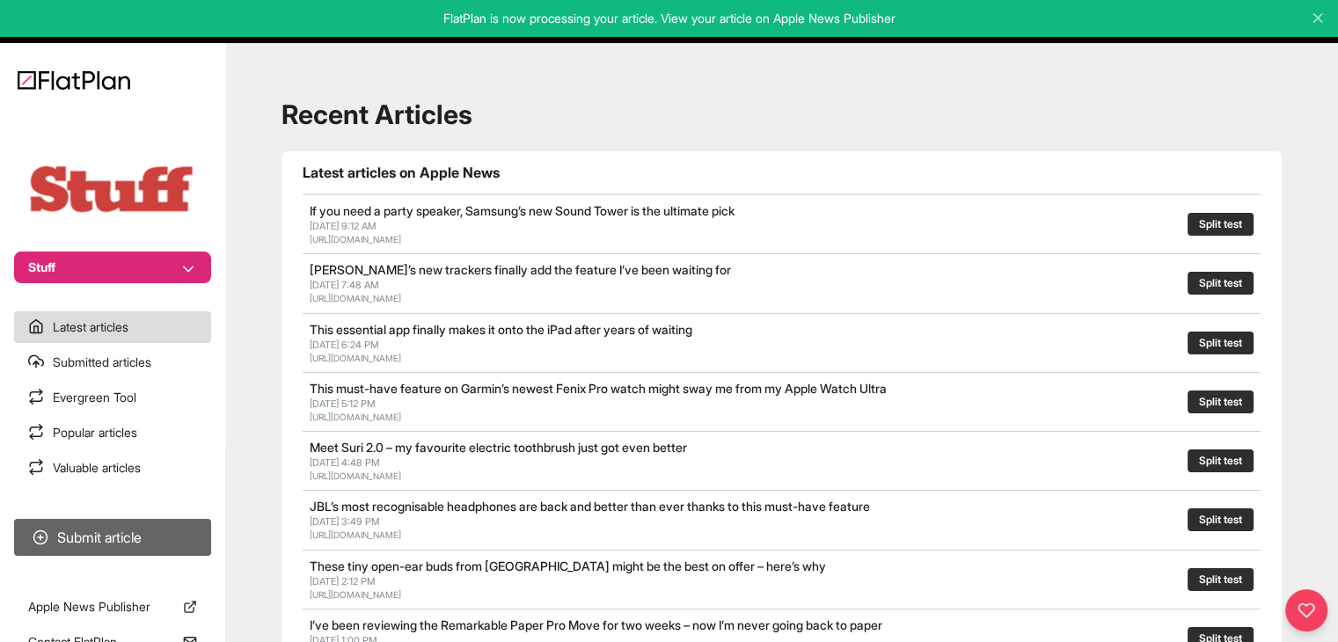
click at [117, 550] on button "Submit article" at bounding box center [112, 537] width 197 height 37
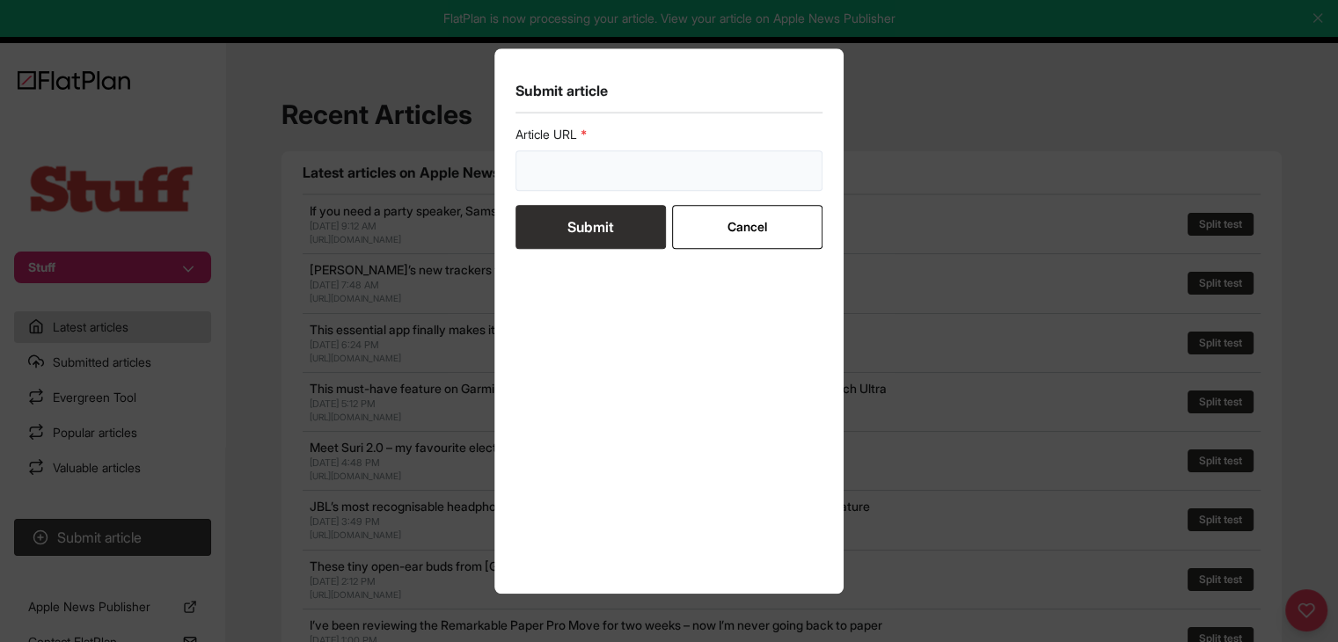
click at [550, 166] on input "url" at bounding box center [669, 170] width 308 height 40
paste input "https://www.stuff.tv/features/iphone-16-mini-why-didnt-apple-make-one/"
type input "https://www.stuff.tv/features/iphone-16-mini-why-didnt-apple-make-one/"
click at [577, 212] on button "Submit" at bounding box center [590, 227] width 150 height 44
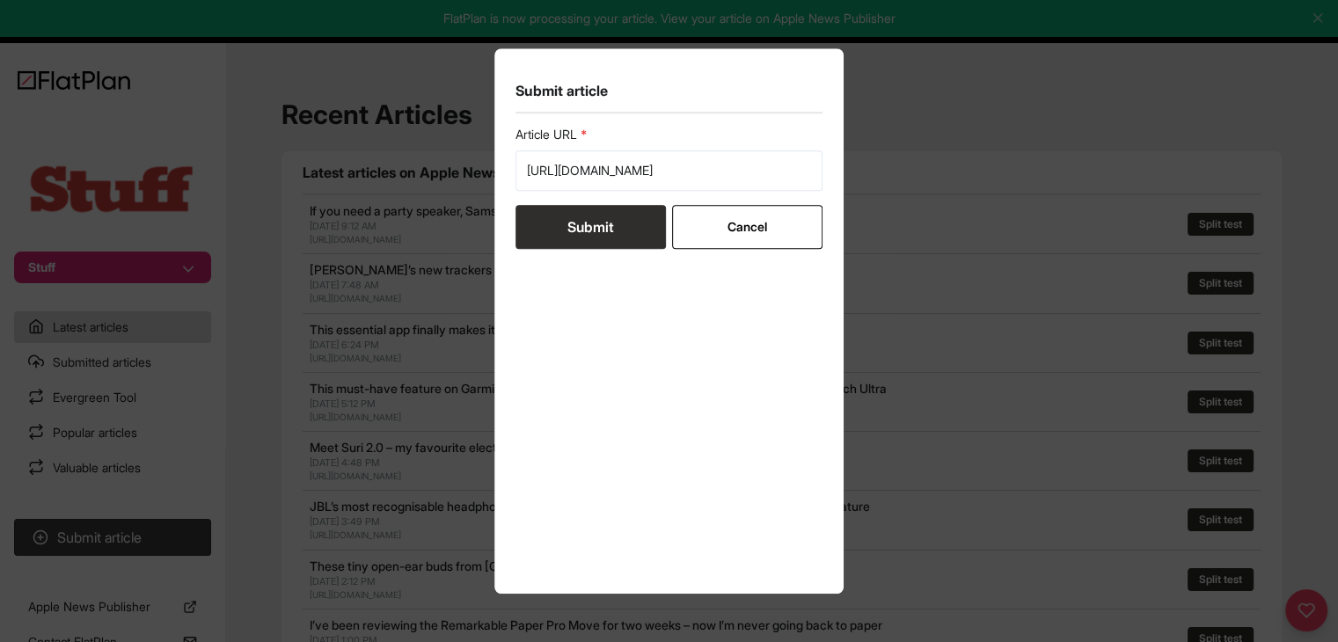
scroll to position [0, 0]
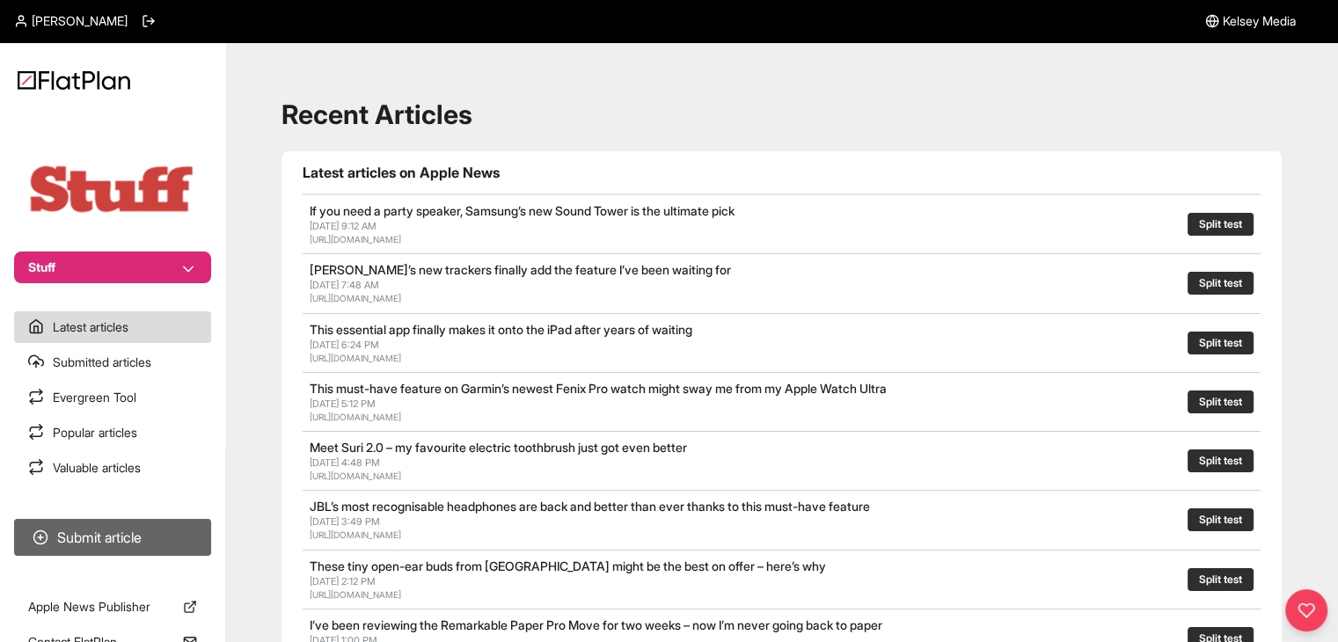
click at [138, 538] on button "Submit article" at bounding box center [112, 537] width 197 height 37
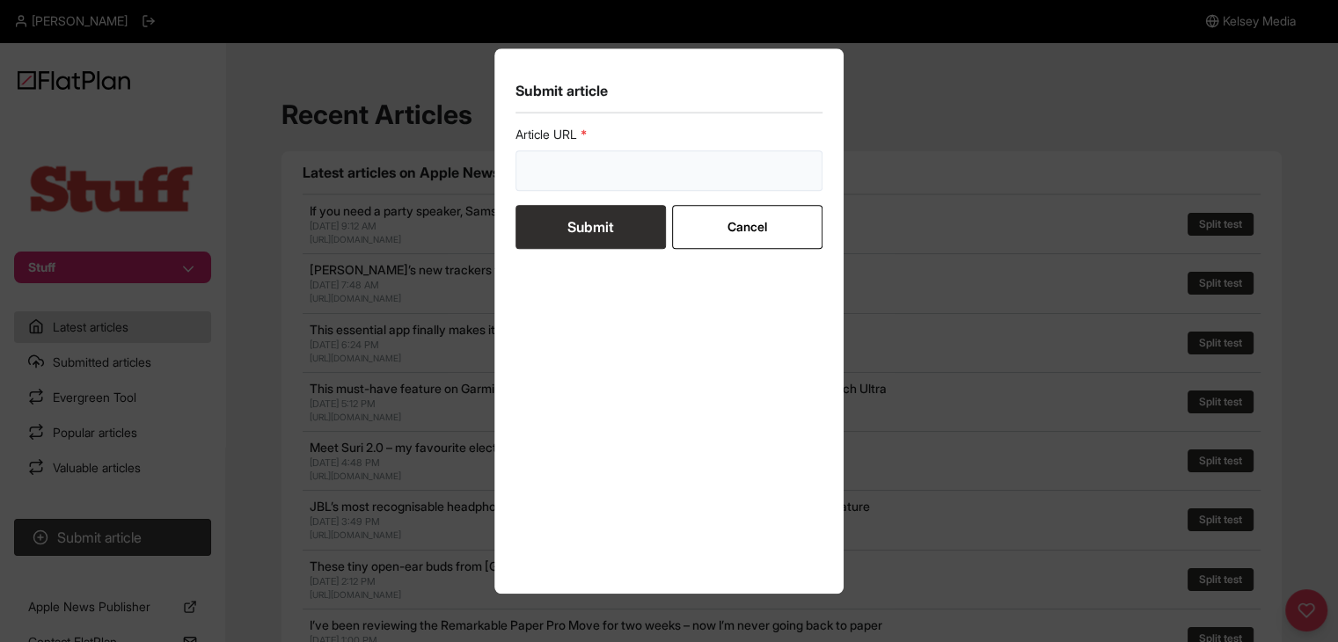
click at [601, 161] on input "url" at bounding box center [669, 170] width 308 height 40
paste input "[URL][DOMAIN_NAME]"
type input "[URL][DOMAIN_NAME]"
click at [592, 223] on button "Submit" at bounding box center [590, 227] width 150 height 44
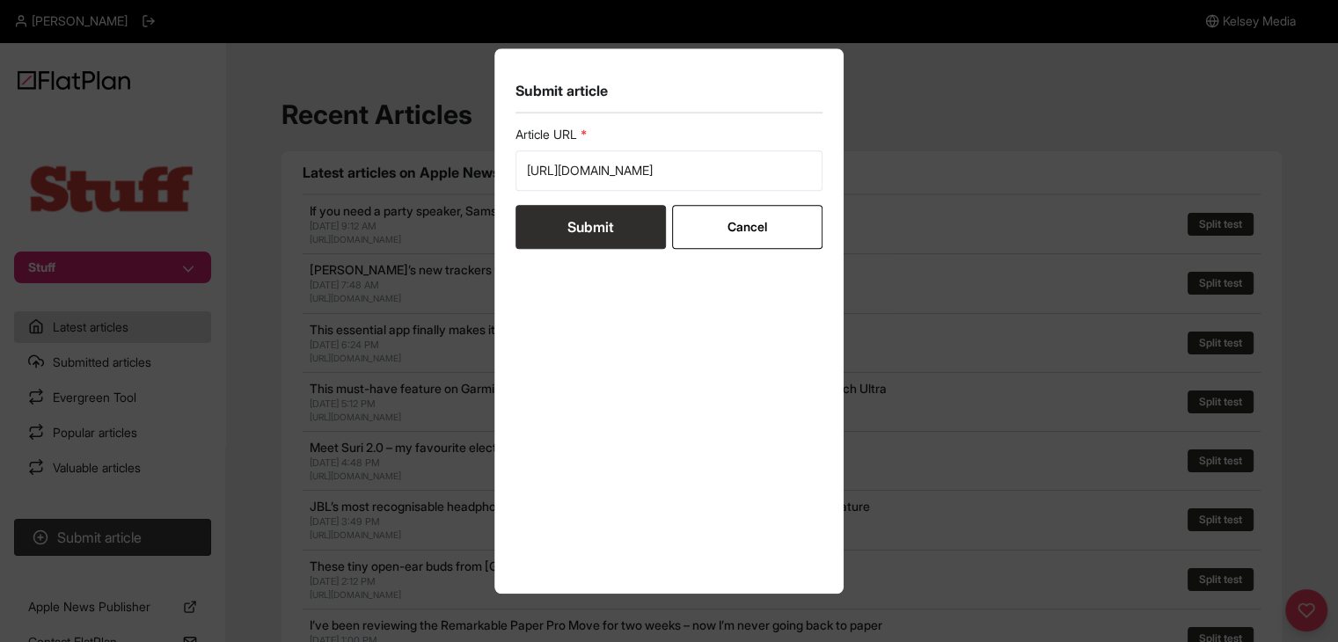
scroll to position [0, 0]
